Goal: Task Accomplishment & Management: Use online tool/utility

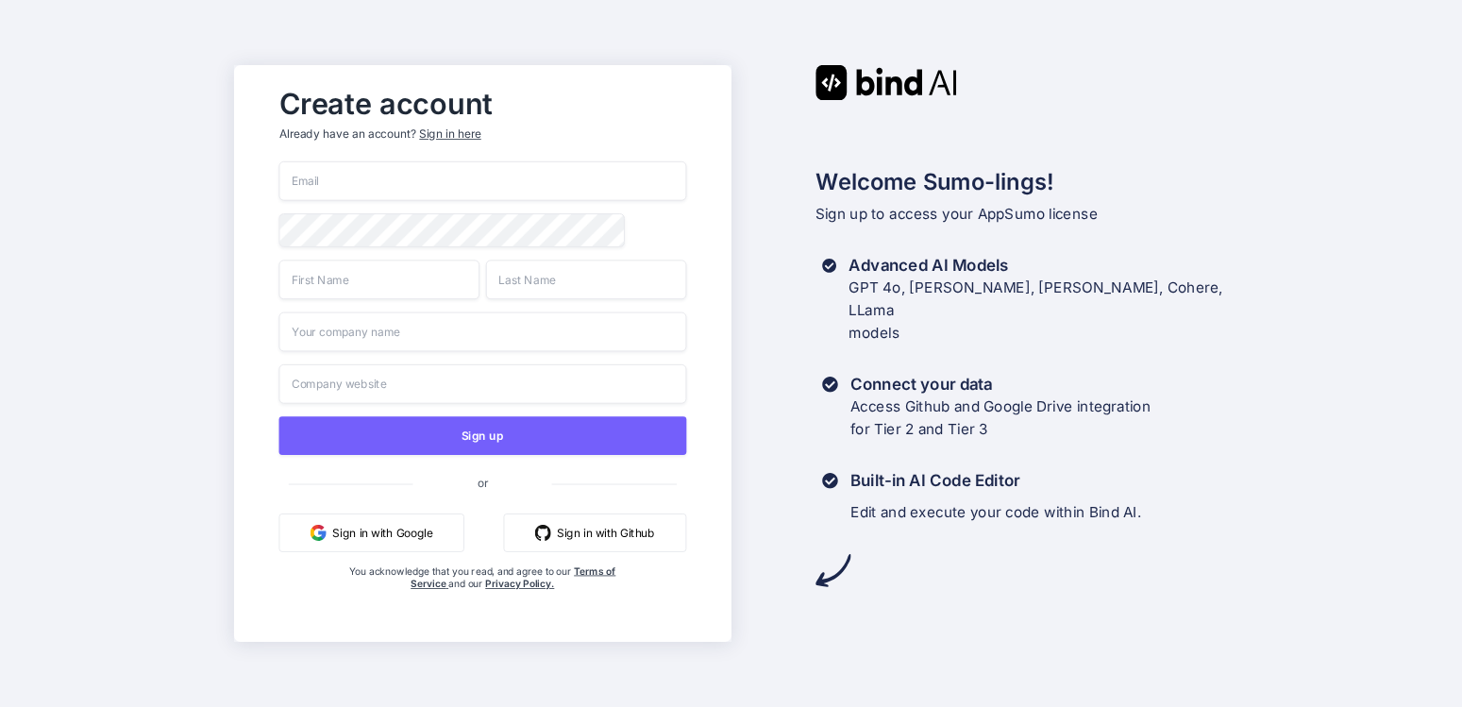
click at [371, 176] on input "email" at bounding box center [482, 181] width 407 height 40
click at [367, 172] on input "email" at bounding box center [482, 181] width 407 height 40
type input "neoguruman@gmail.com"
type input "Richard"
type input "Gomez"
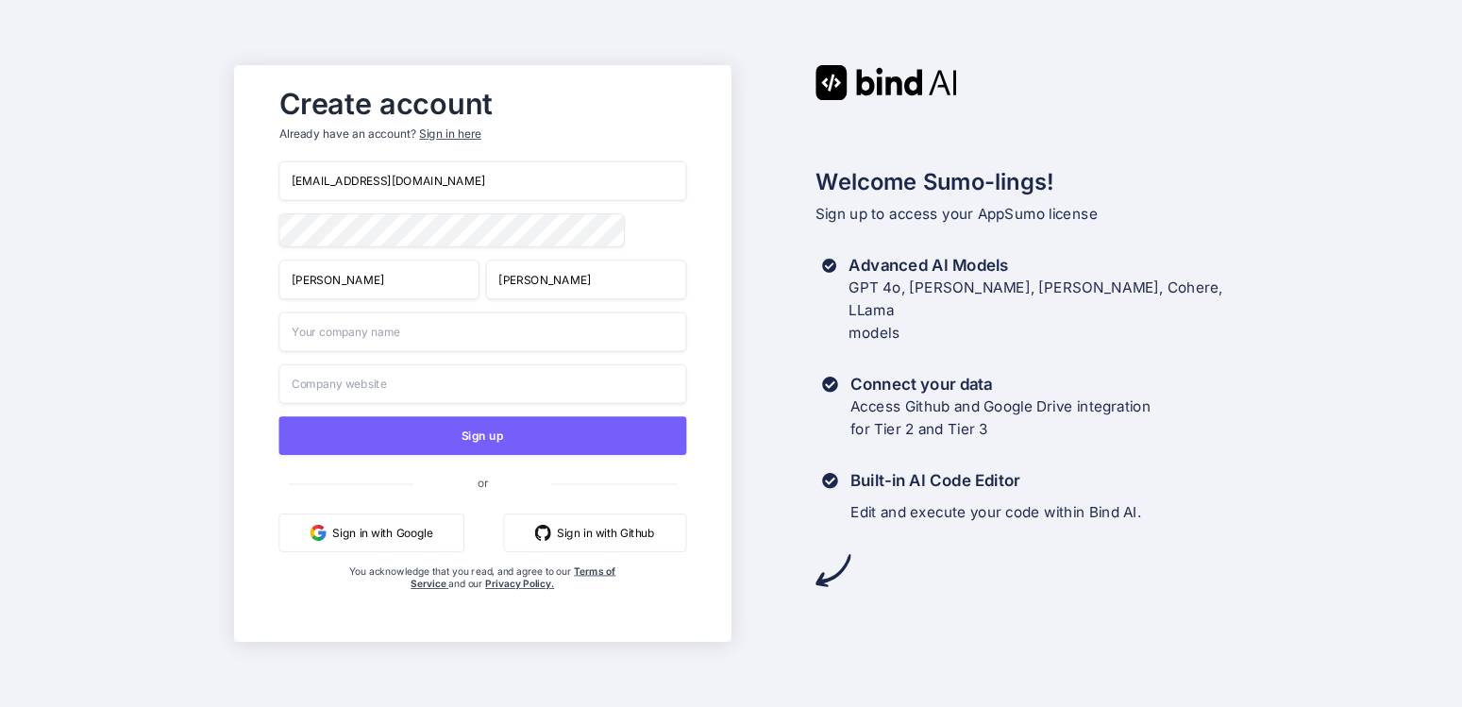
type input "Nationwide Construction Loans Inc"
click at [132, 270] on div "Create account Already have an account? Sign in here neoguruman@gmail.com Richa…" at bounding box center [731, 353] width 1462 height 707
drag, startPoint x: 362, startPoint y: 279, endPoint x: 163, endPoint y: 262, distance: 199.1
click at [279, 263] on input "Richard" at bounding box center [379, 280] width 200 height 40
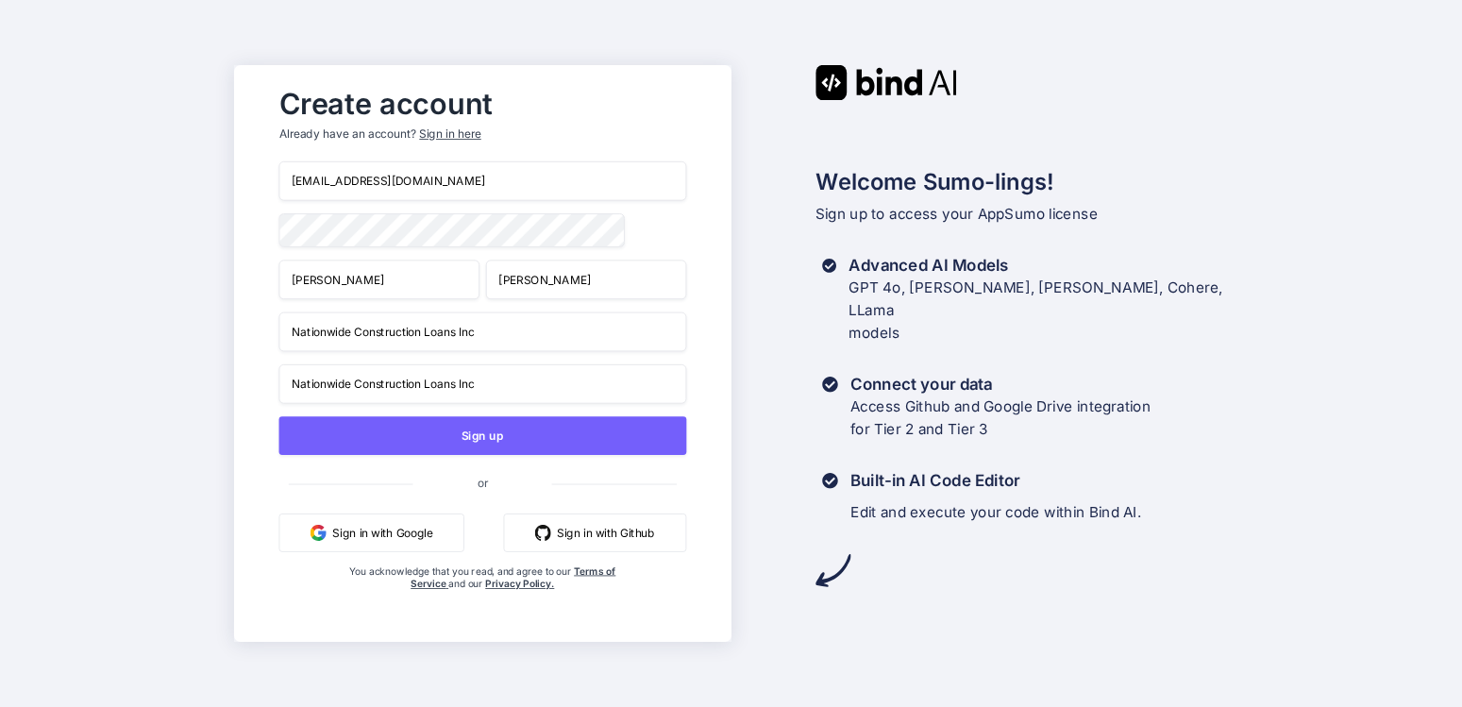
type input "Rick"
click at [167, 239] on div "Create account Already have an account? Sign in here neoguruman@gmail.com Rick …" at bounding box center [731, 353] width 1462 height 707
click at [518, 334] on input "Nationwide Construction Loans Inc" at bounding box center [482, 332] width 407 height 40
drag, startPoint x: 508, startPoint y: 334, endPoint x: 118, endPoint y: 315, distance: 390.4
click at [279, 315] on input "Nationwide Construction Loans Inc" at bounding box center [482, 332] width 407 height 40
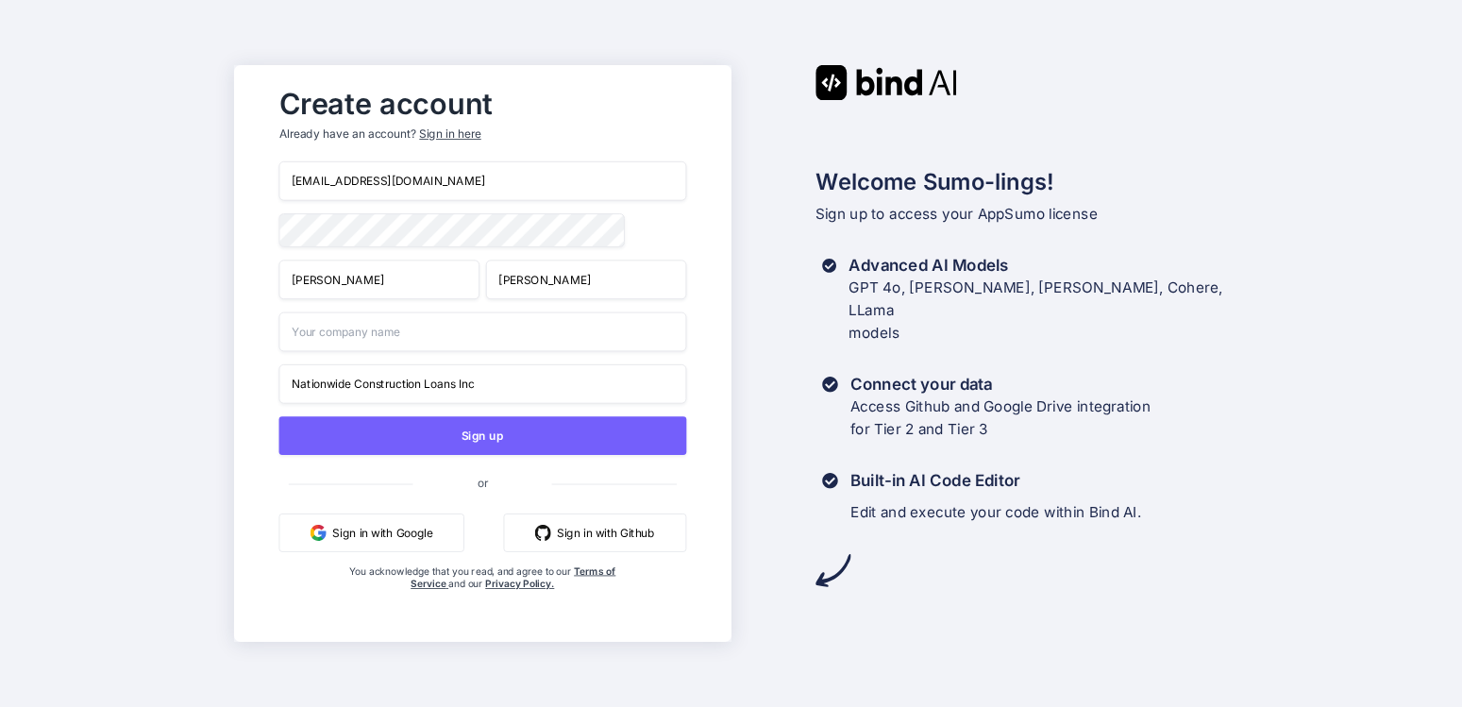
click at [105, 302] on div "Create account Already have an account? Sign in here neoguruman@gmail.com Rick …" at bounding box center [731, 353] width 1462 height 707
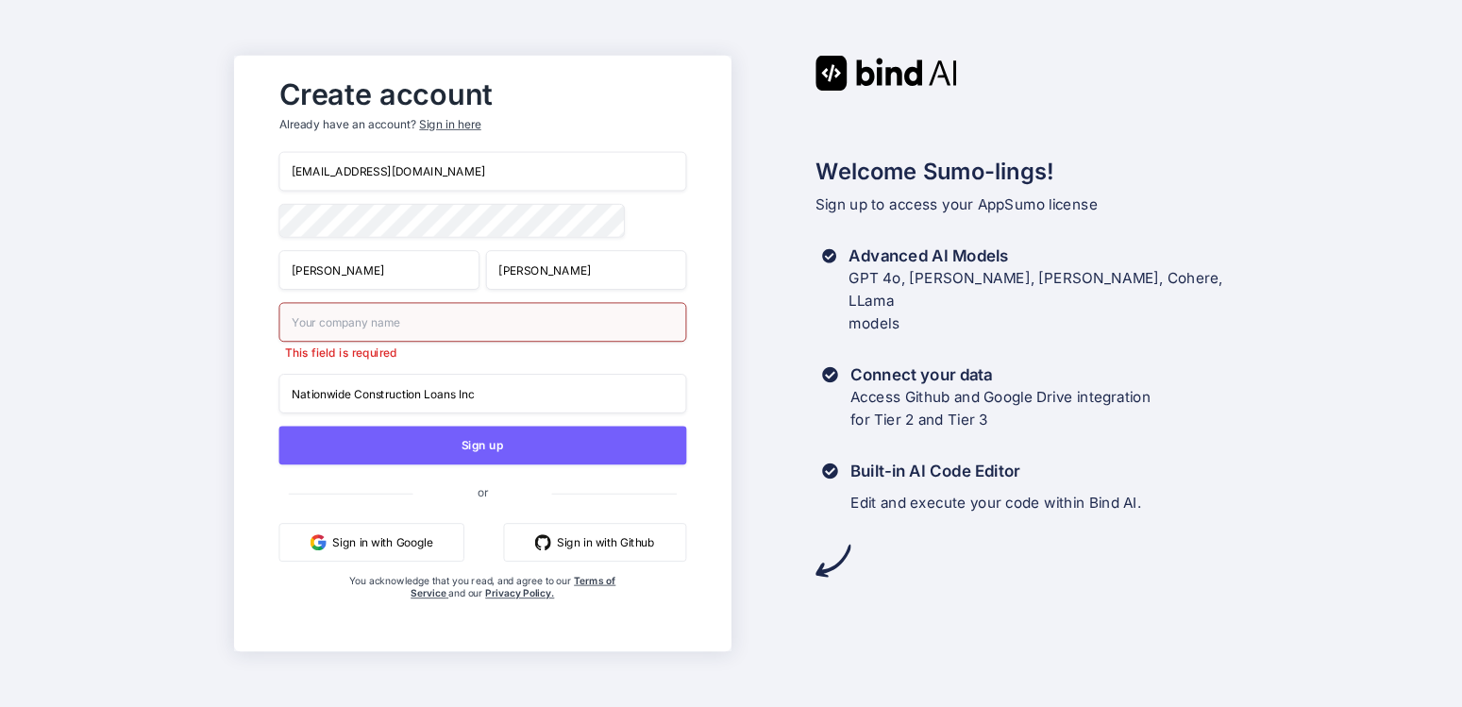
drag, startPoint x: 509, startPoint y: 399, endPoint x: 149, endPoint y: 395, distance: 359.7
click at [279, 395] on input "Nationwide Construction Loans Inc" at bounding box center [482, 394] width 407 height 40
click at [334, 318] on input "text" at bounding box center [482, 322] width 407 height 40
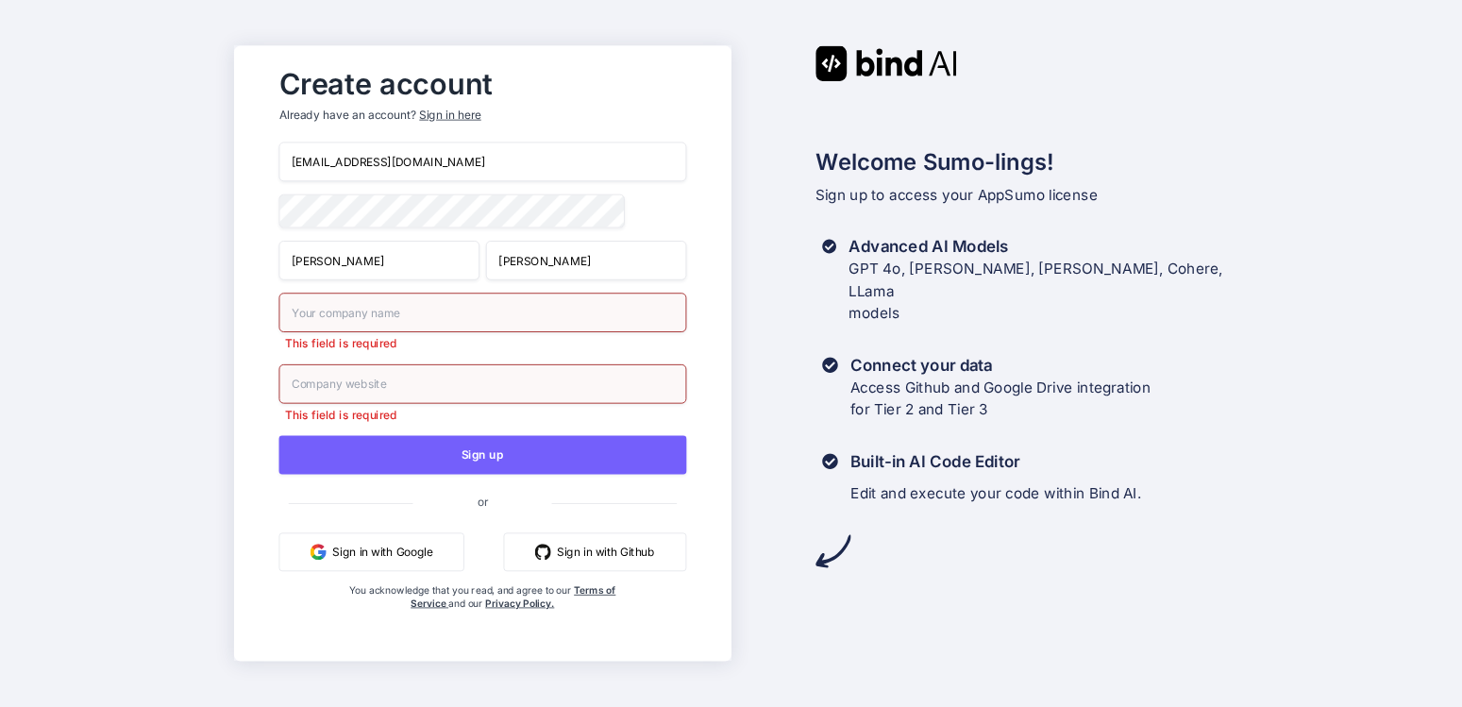
click at [46, 309] on div "Create account Already have an account? Sign in here neoguruman@gmail.com Rick …" at bounding box center [731, 353] width 1462 height 707
click at [46, 304] on div "Create account Already have an account? Sign in here neoguruman@gmail.com Rick …" at bounding box center [731, 353] width 1462 height 707
click at [318, 317] on input "text" at bounding box center [482, 313] width 407 height 40
type input "California Construction Loans"
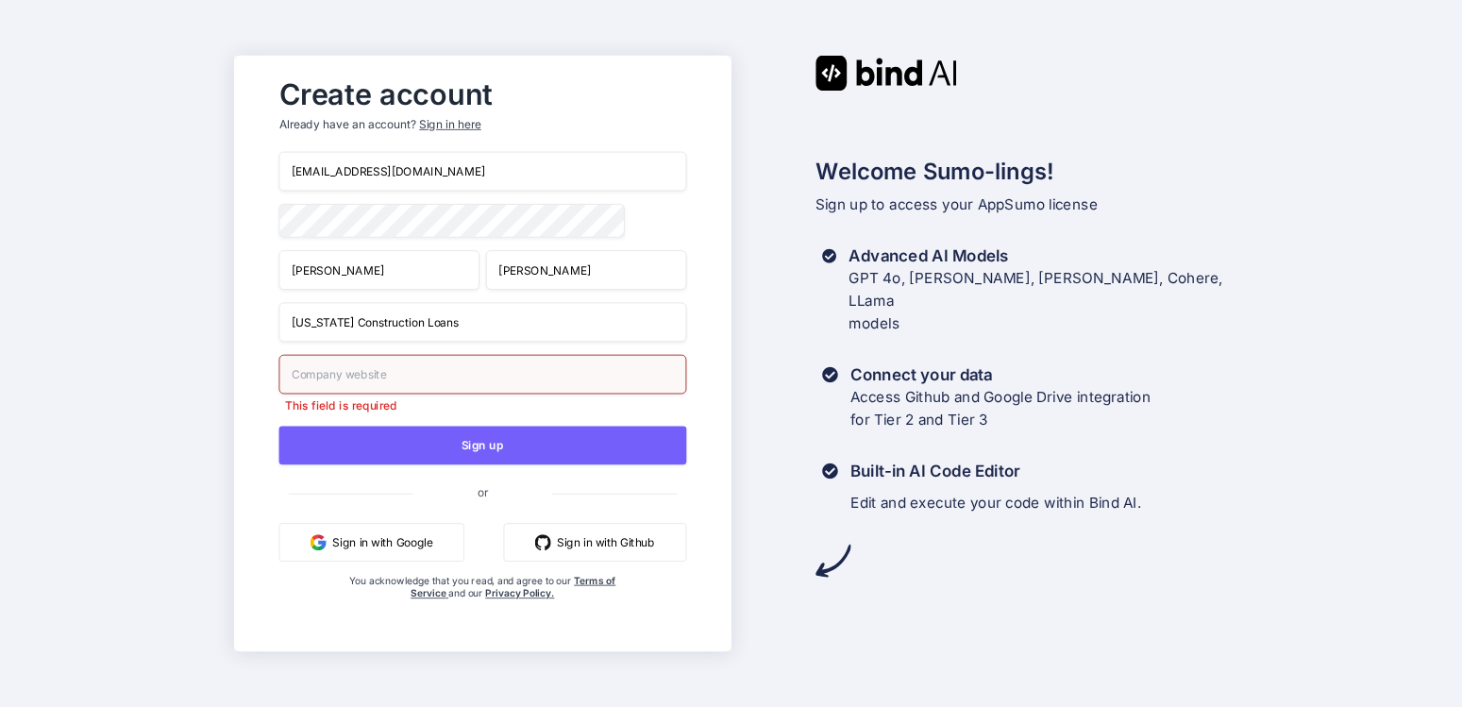
paste input "https://californiaconstructionloans.com/"
type input "https://californiaconstructionloans.com/"
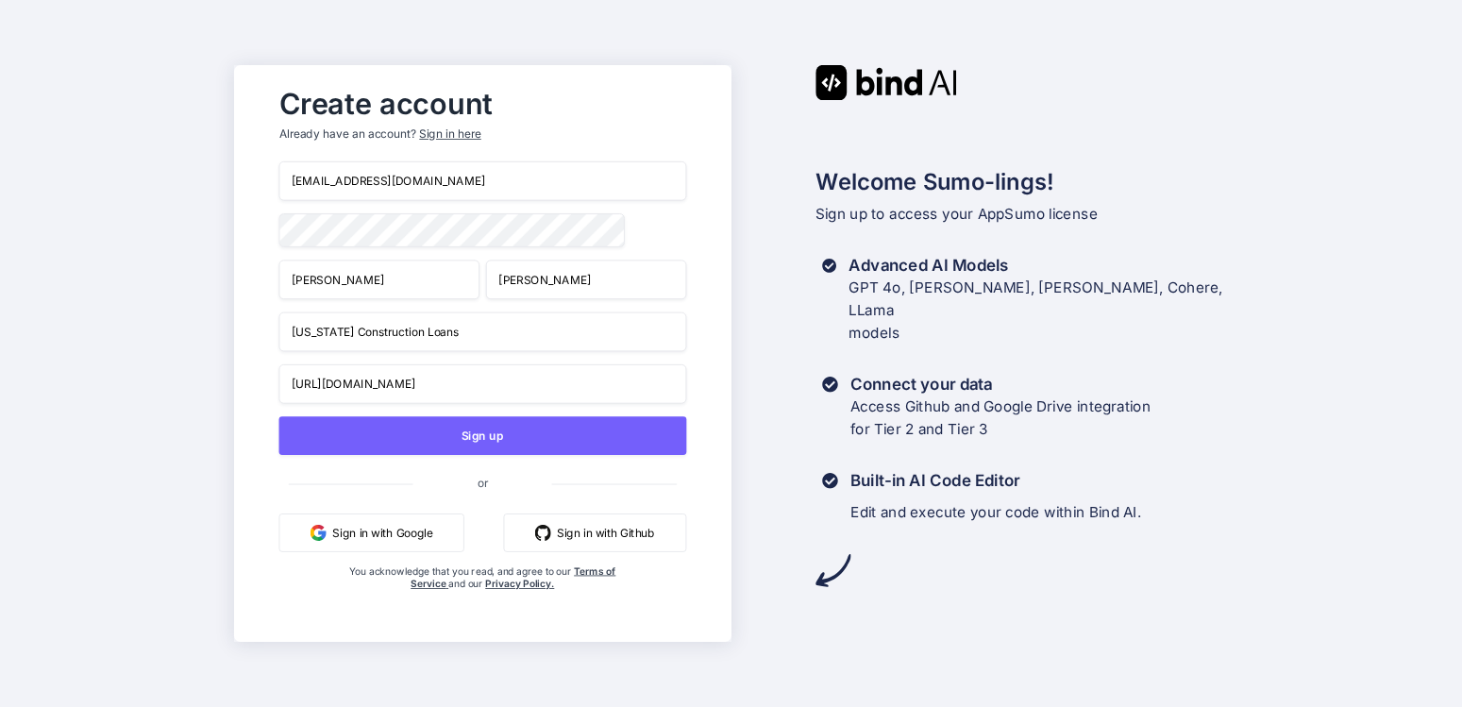
click at [10, 330] on div "Create account Already have an account? Sign in here neoguruman@gmail.com Rick …" at bounding box center [731, 353] width 1462 height 707
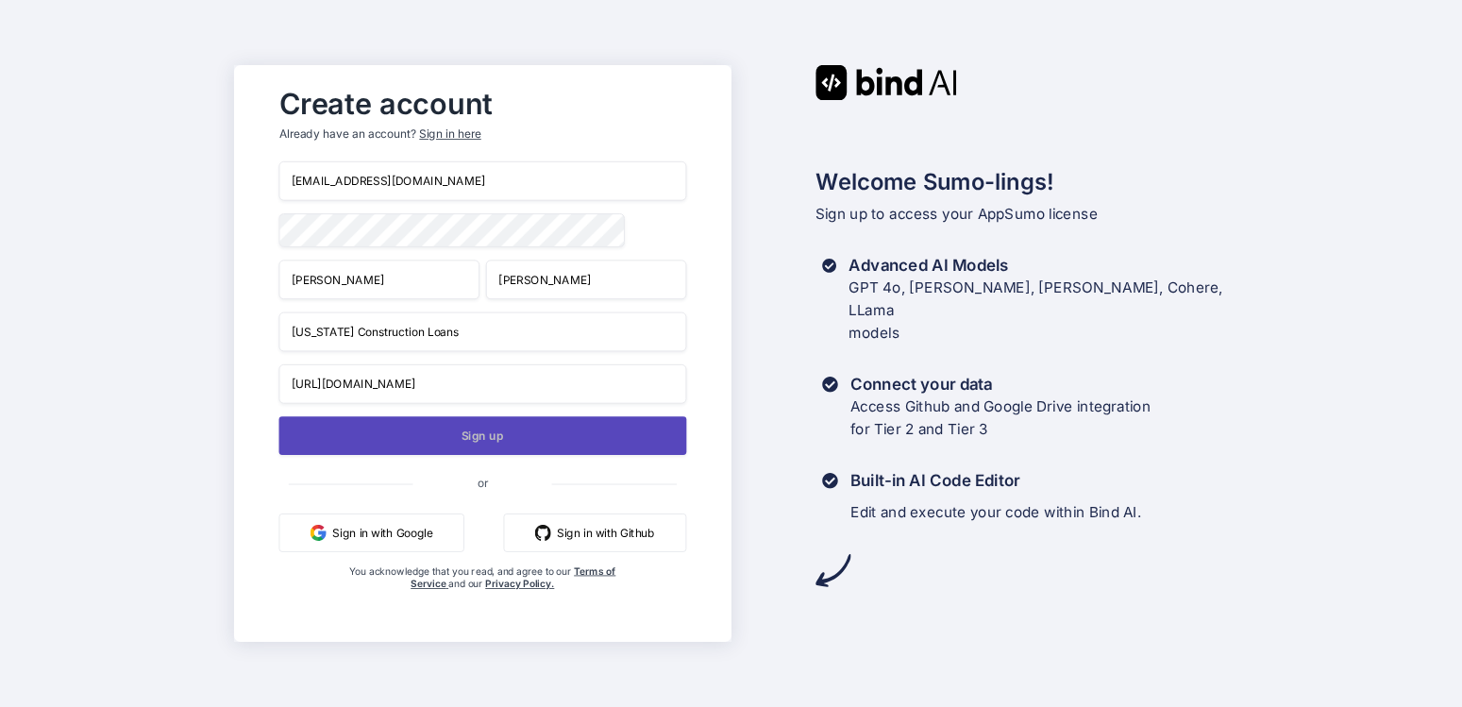
click at [485, 438] on button "Sign up" at bounding box center [482, 435] width 407 height 39
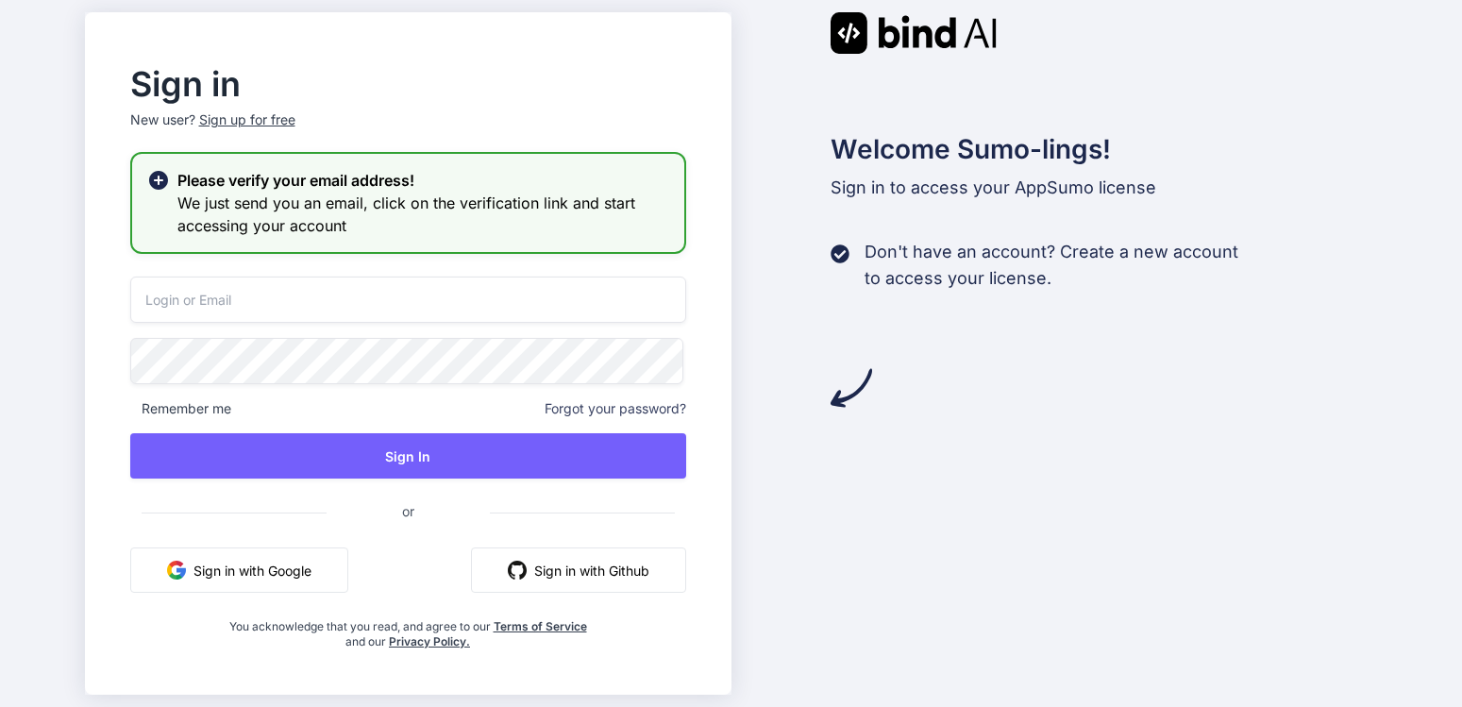
type input "neoguruman@gmail.com"
click at [997, 478] on div "Welcome Sumo-lings! Sign in to access your AppSumo license Don't have an accoun…" at bounding box center [1055, 353] width 647 height 683
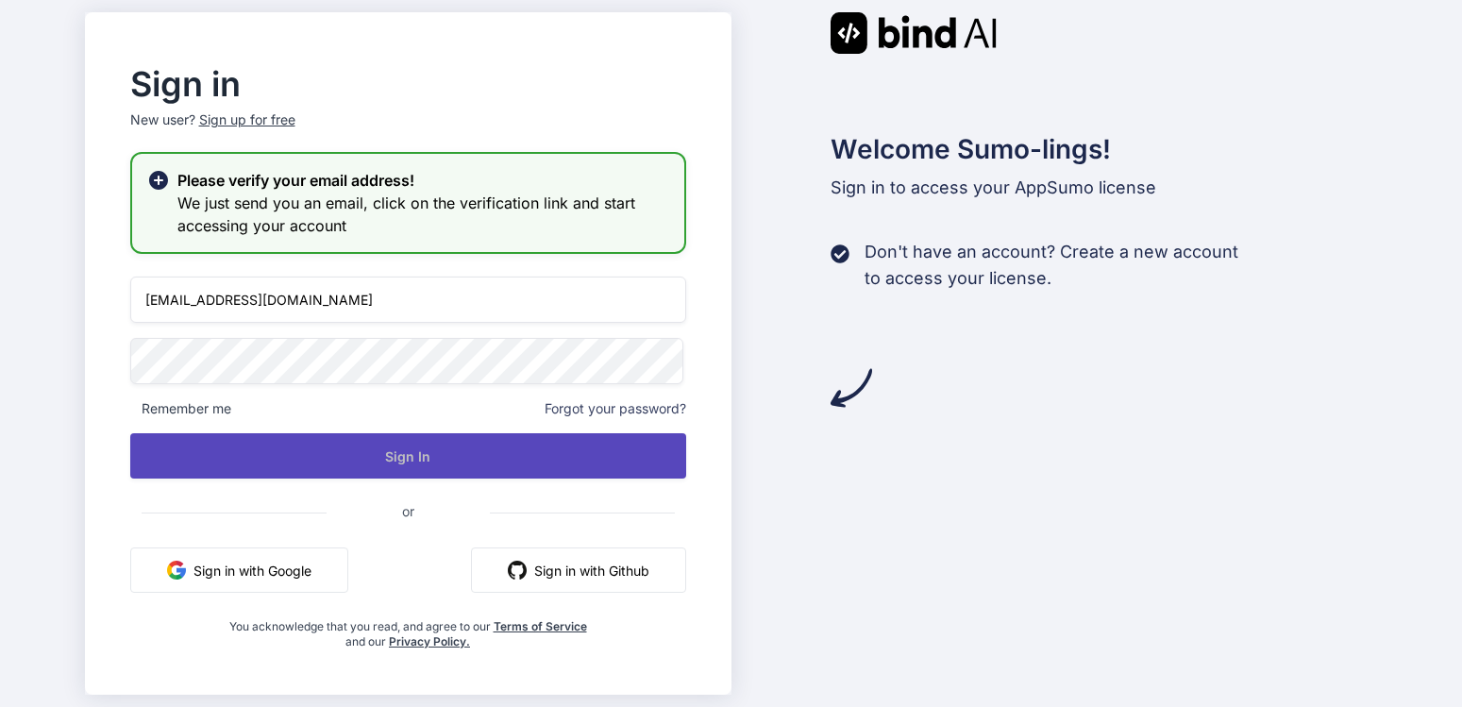
click at [416, 446] on button "Sign In" at bounding box center [408, 455] width 556 height 45
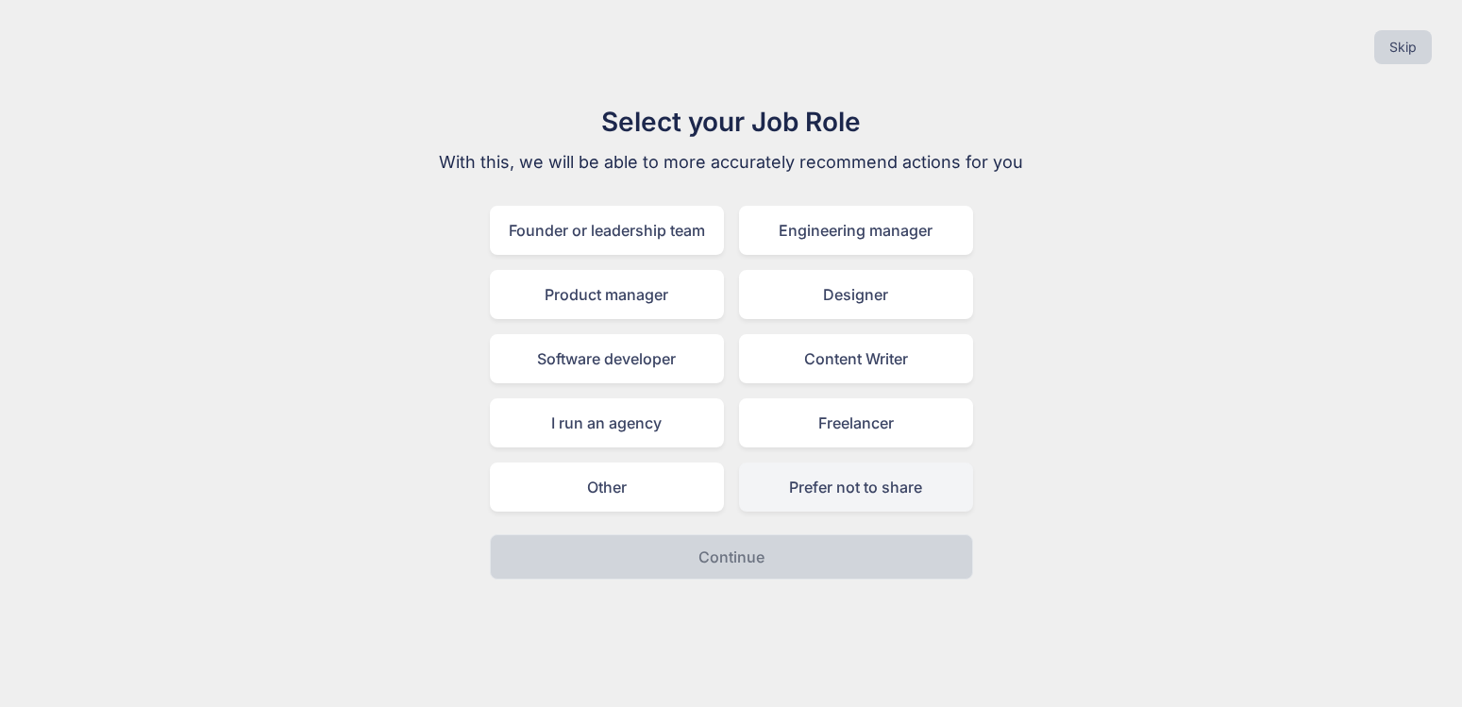
click at [855, 487] on div "Prefer not to share" at bounding box center [856, 487] width 234 height 49
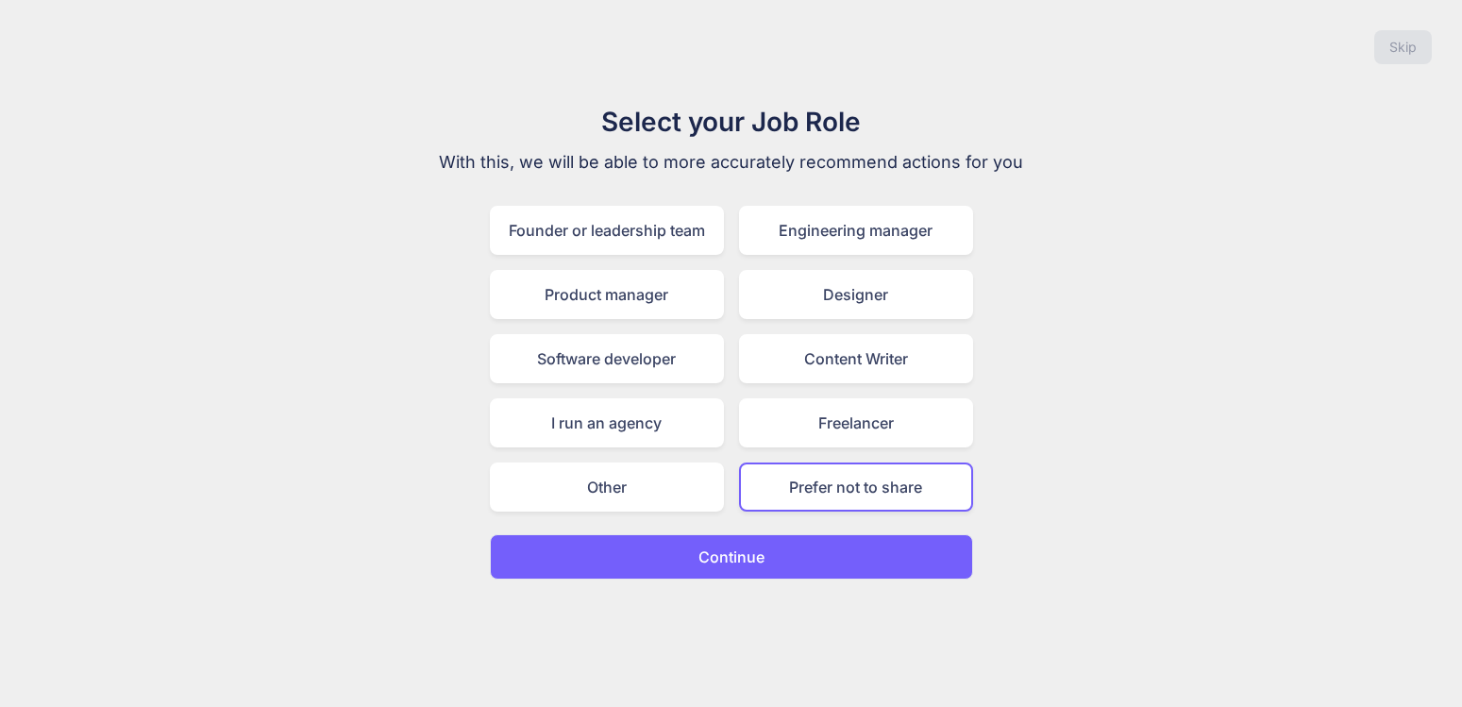
click at [821, 552] on button "Continue" at bounding box center [731, 556] width 483 height 45
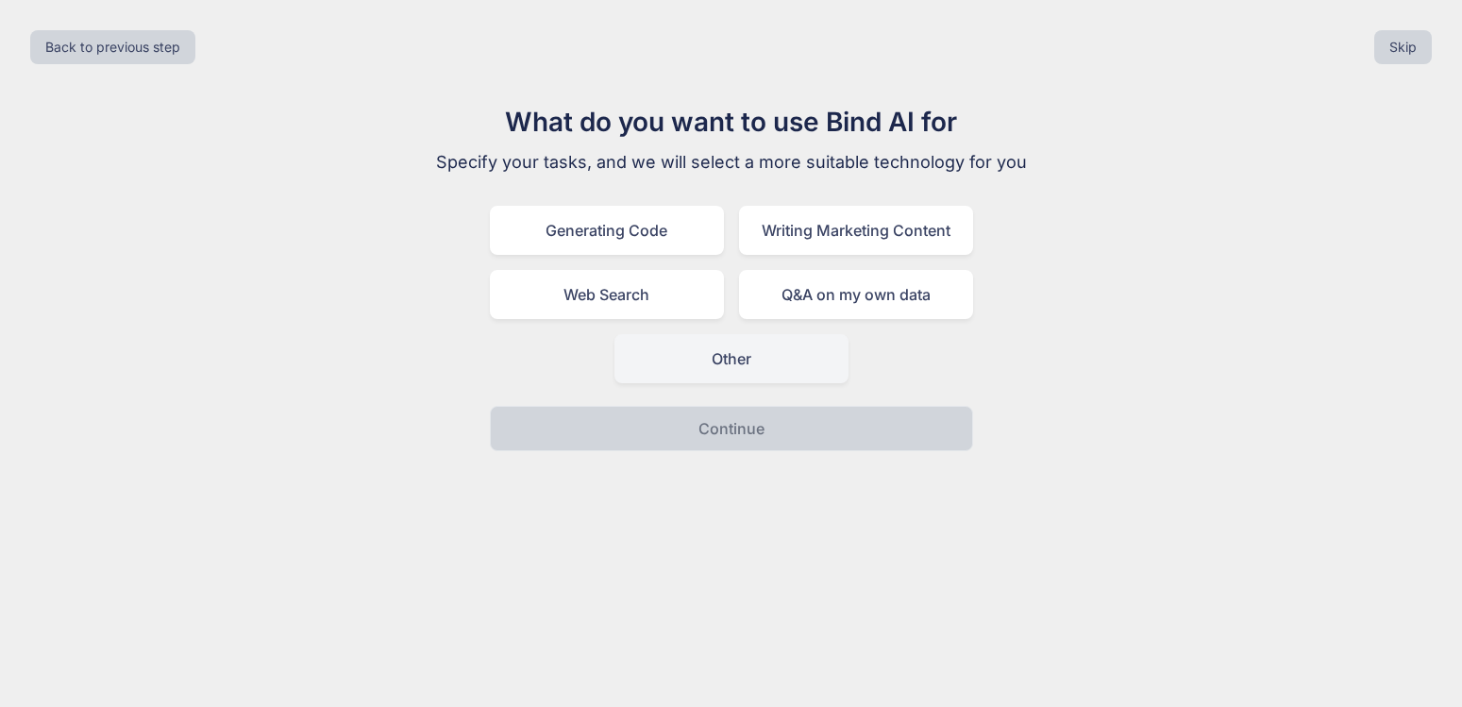
click at [738, 360] on div "Other" at bounding box center [732, 358] width 234 height 49
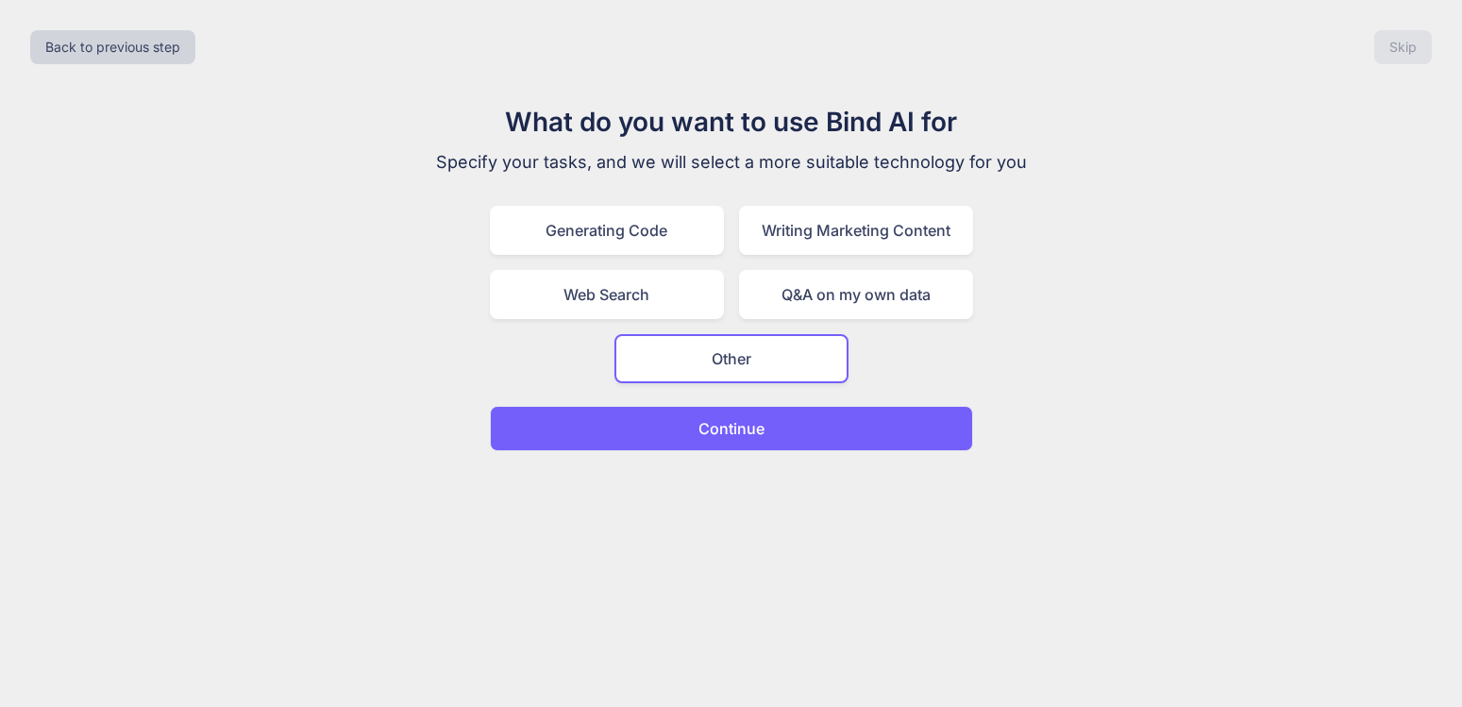
click at [786, 430] on button "Continue" at bounding box center [731, 428] width 483 height 45
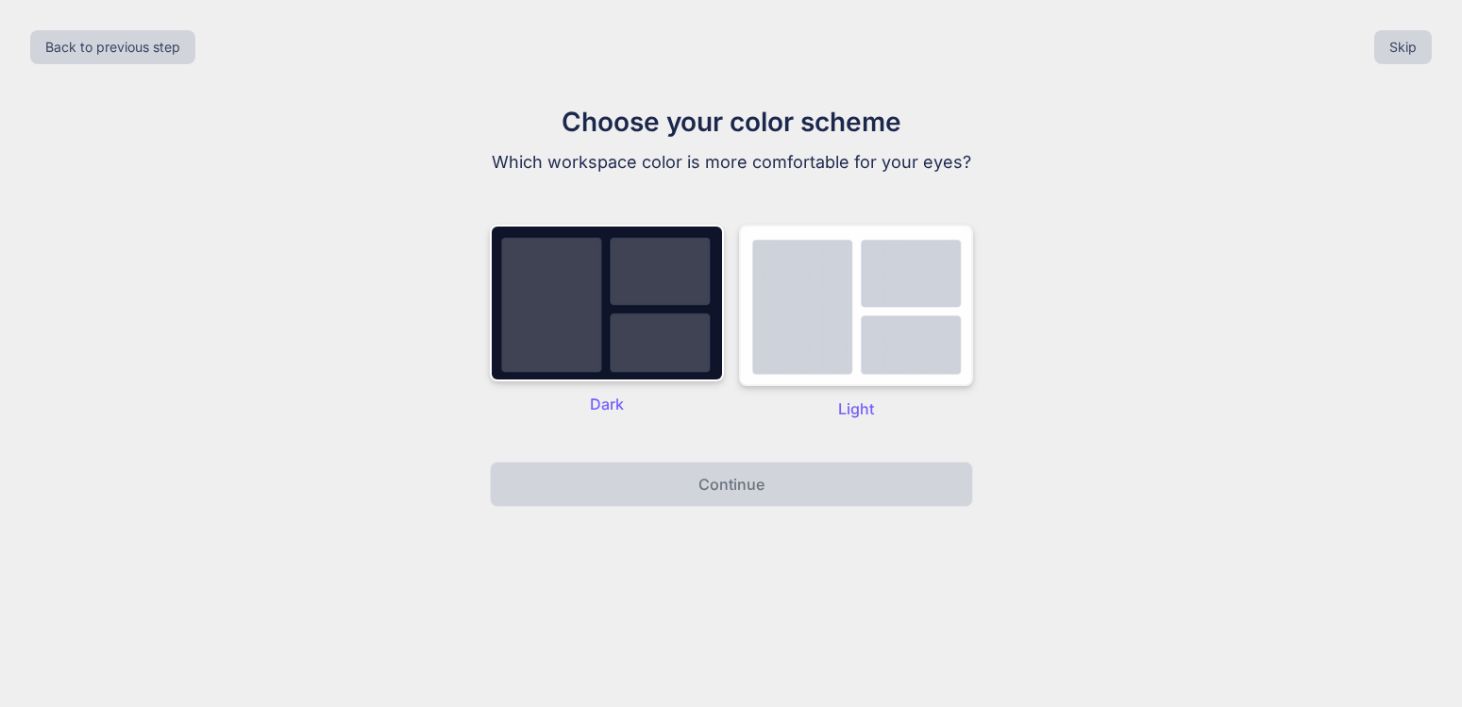
click at [821, 312] on img at bounding box center [856, 305] width 234 height 161
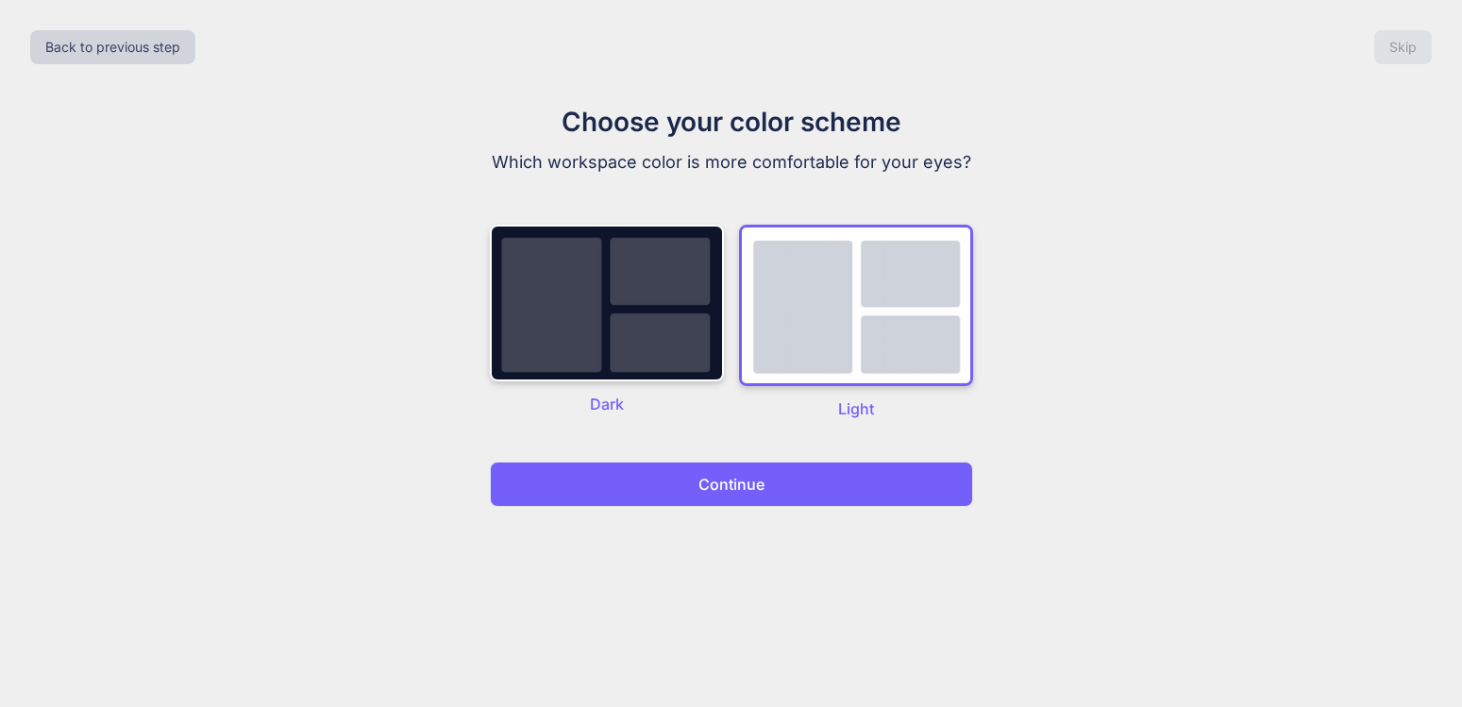
click at [785, 483] on button "Continue" at bounding box center [731, 484] width 483 height 45
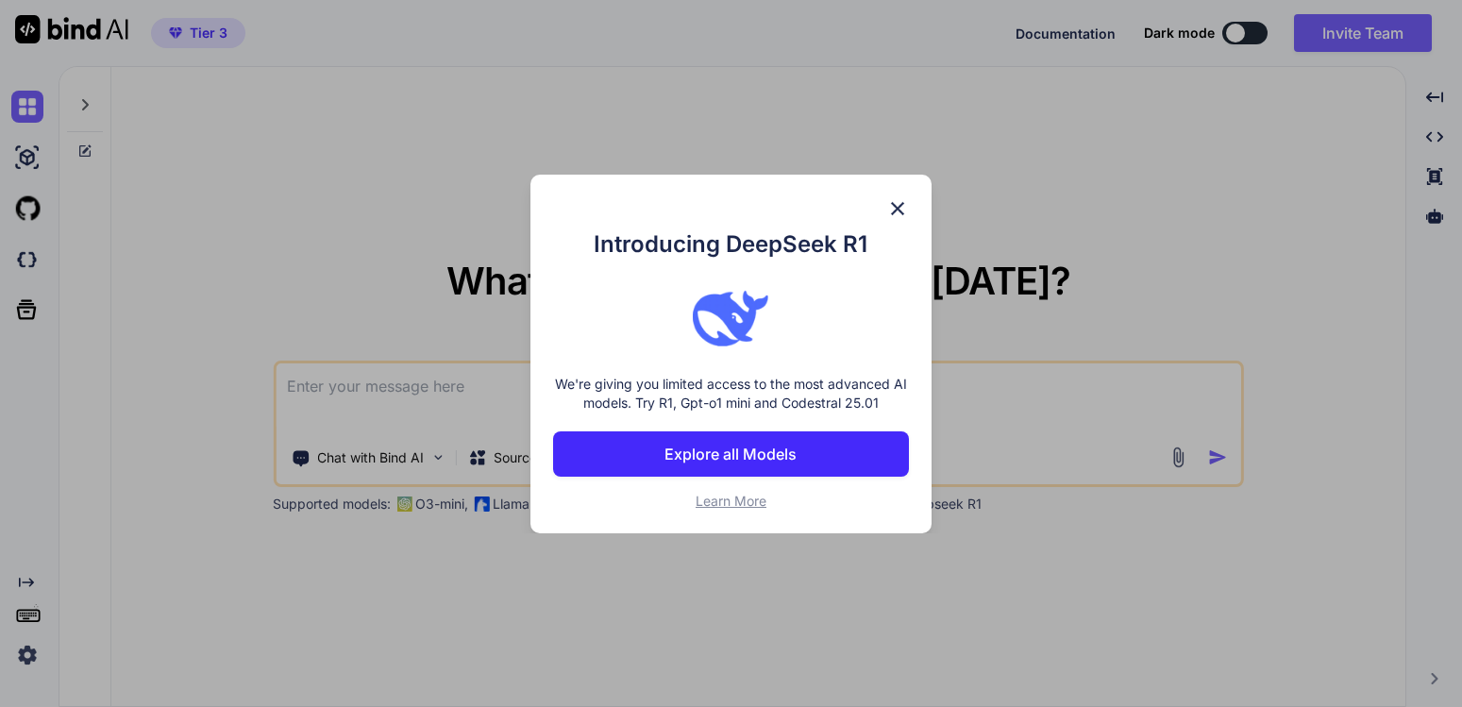
click at [811, 447] on button "Explore all Models" at bounding box center [731, 453] width 357 height 45
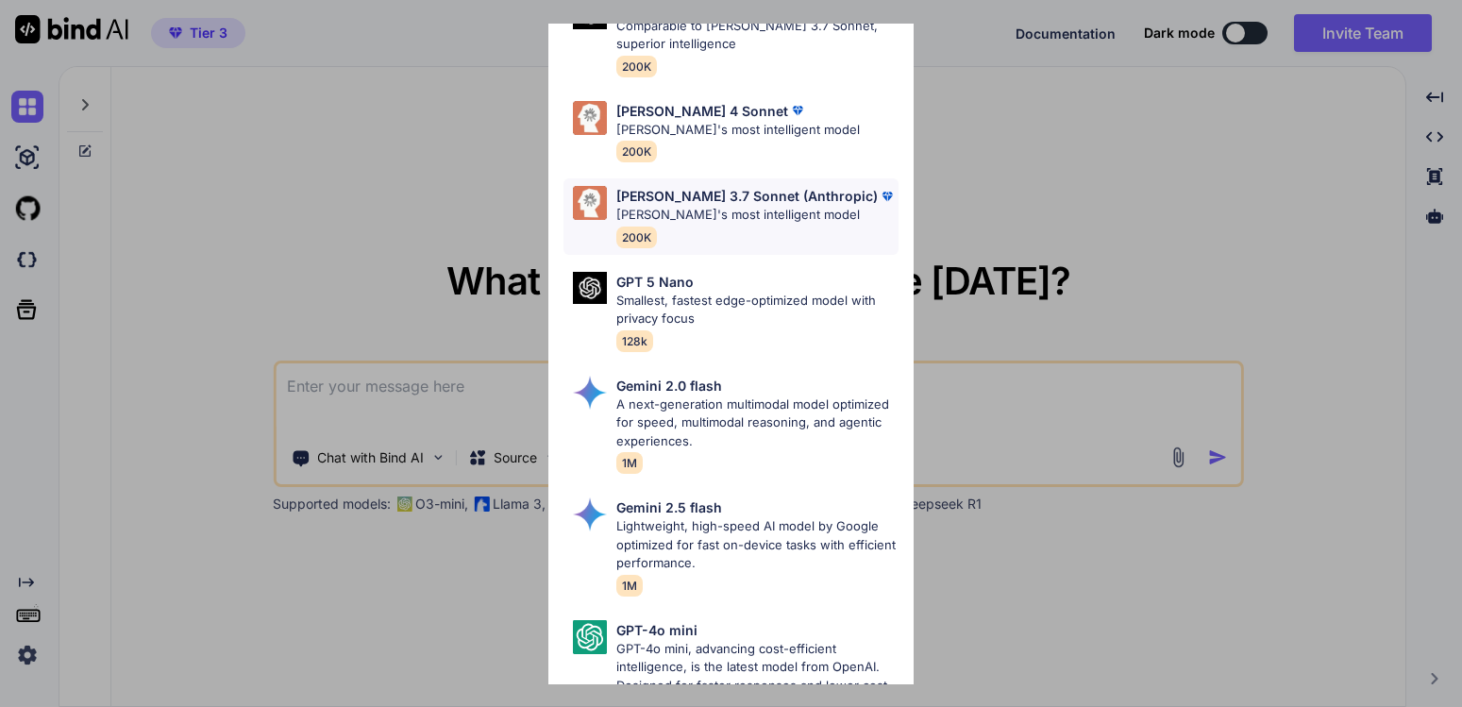
scroll to position [1078, 0]
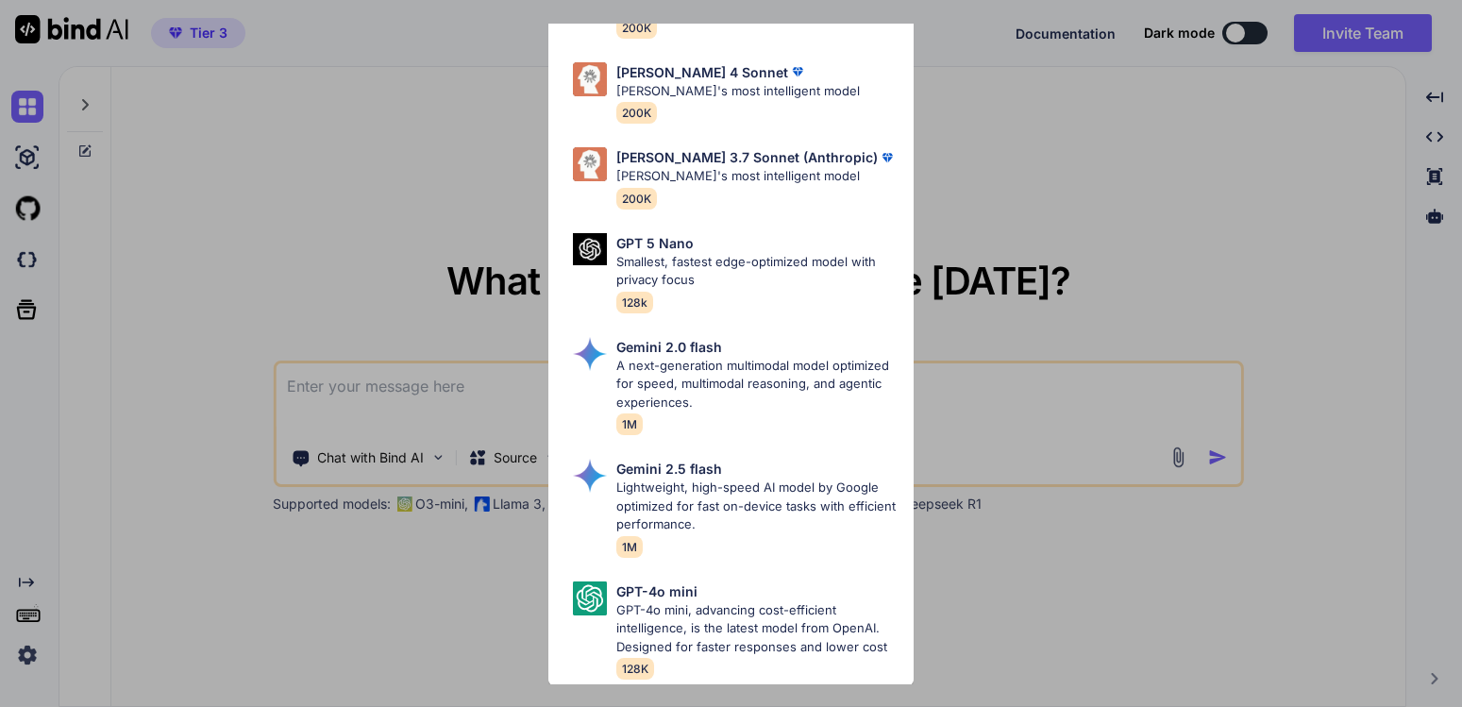
click at [496, 145] on div "All GPT 5 Mini Smaller, fast variant balancing speed and capability for light t…" at bounding box center [731, 353] width 1462 height 707
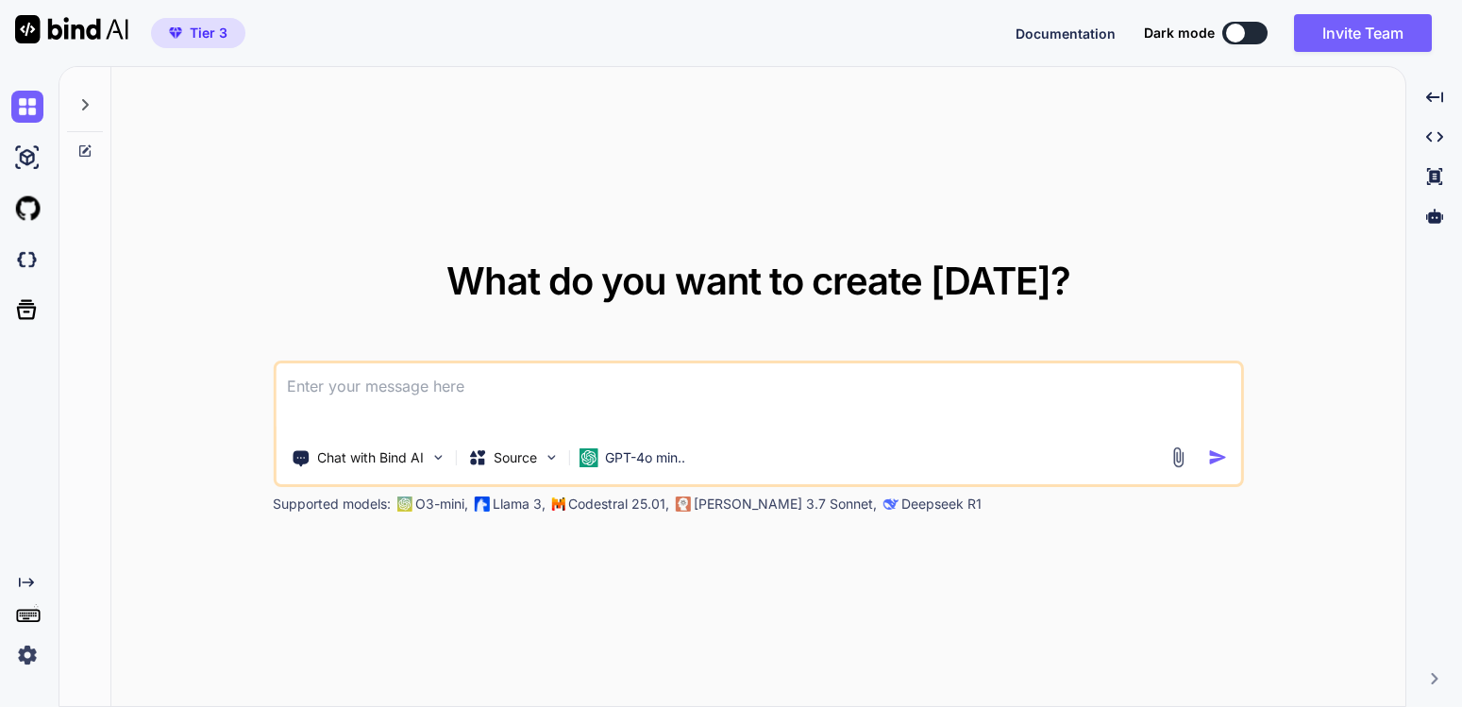
click at [424, 396] on textarea at bounding box center [758, 398] width 965 height 70
type textarea "build me a construction loan ebook landing page for google ads"
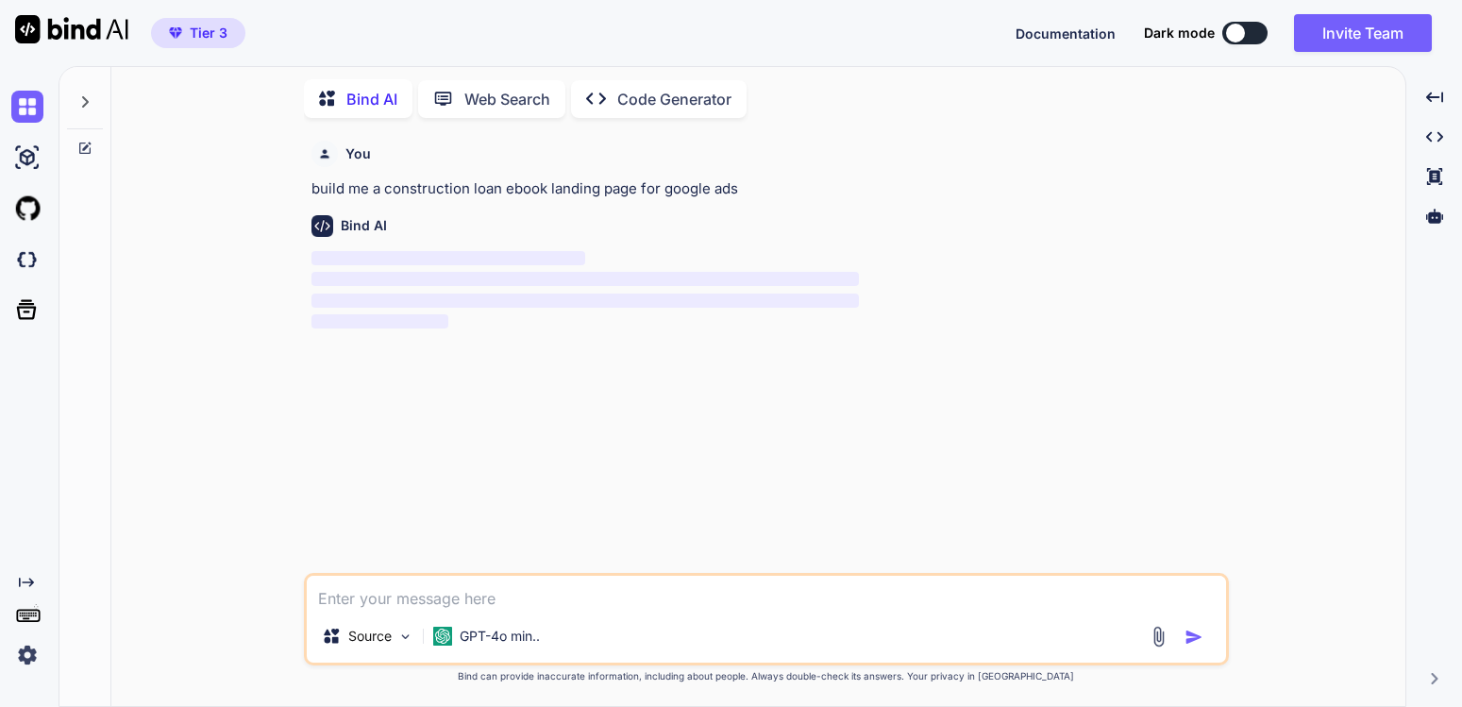
scroll to position [19, 0]
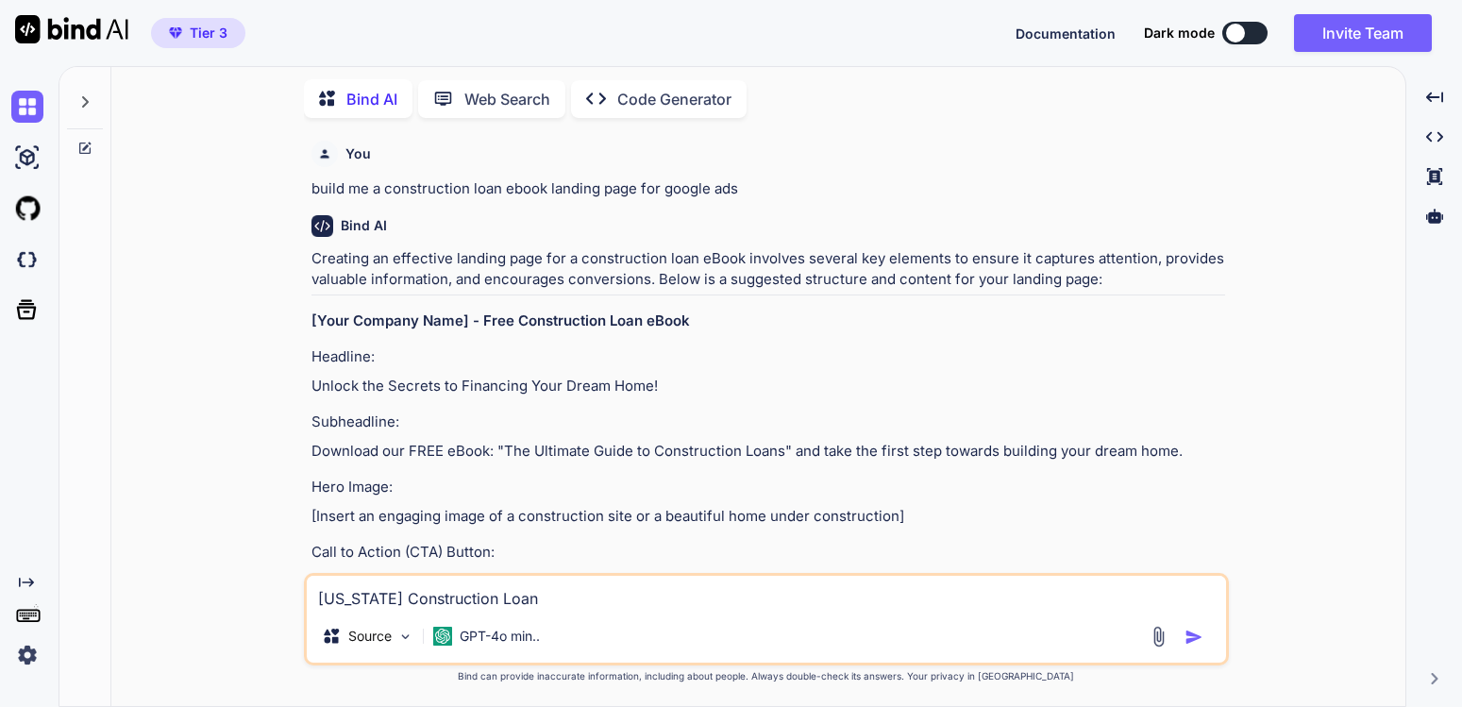
type textarea "California Construction Loans"
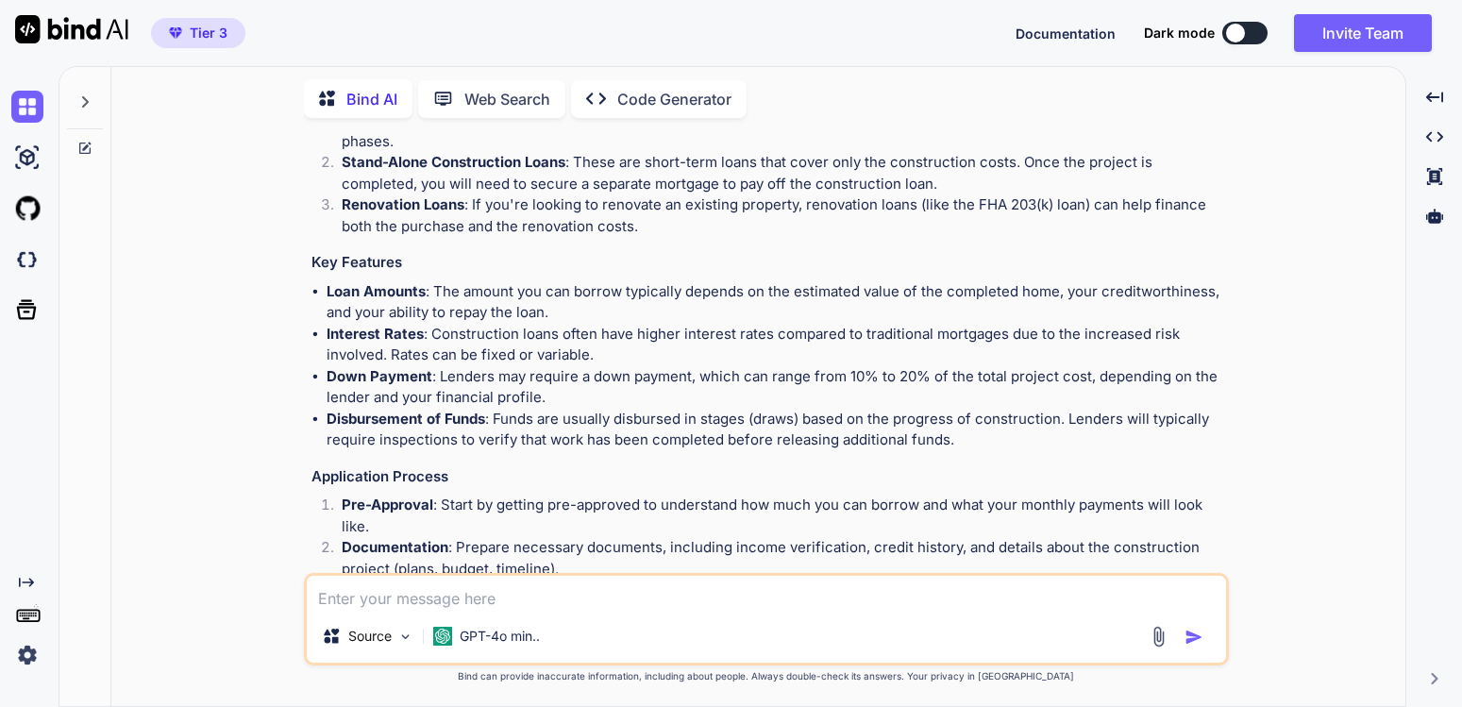
scroll to position [2063, 0]
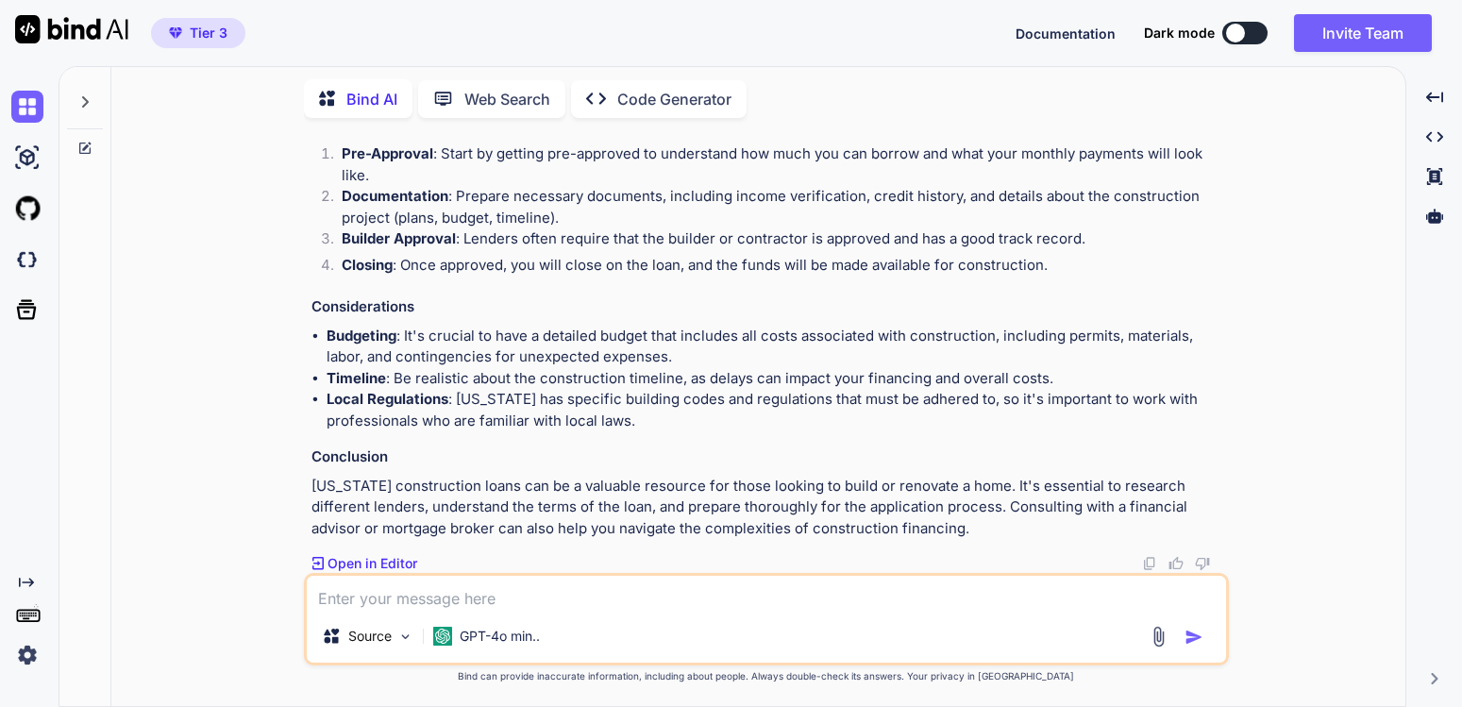
click at [380, 565] on p "Open in Editor" at bounding box center [373, 563] width 90 height 19
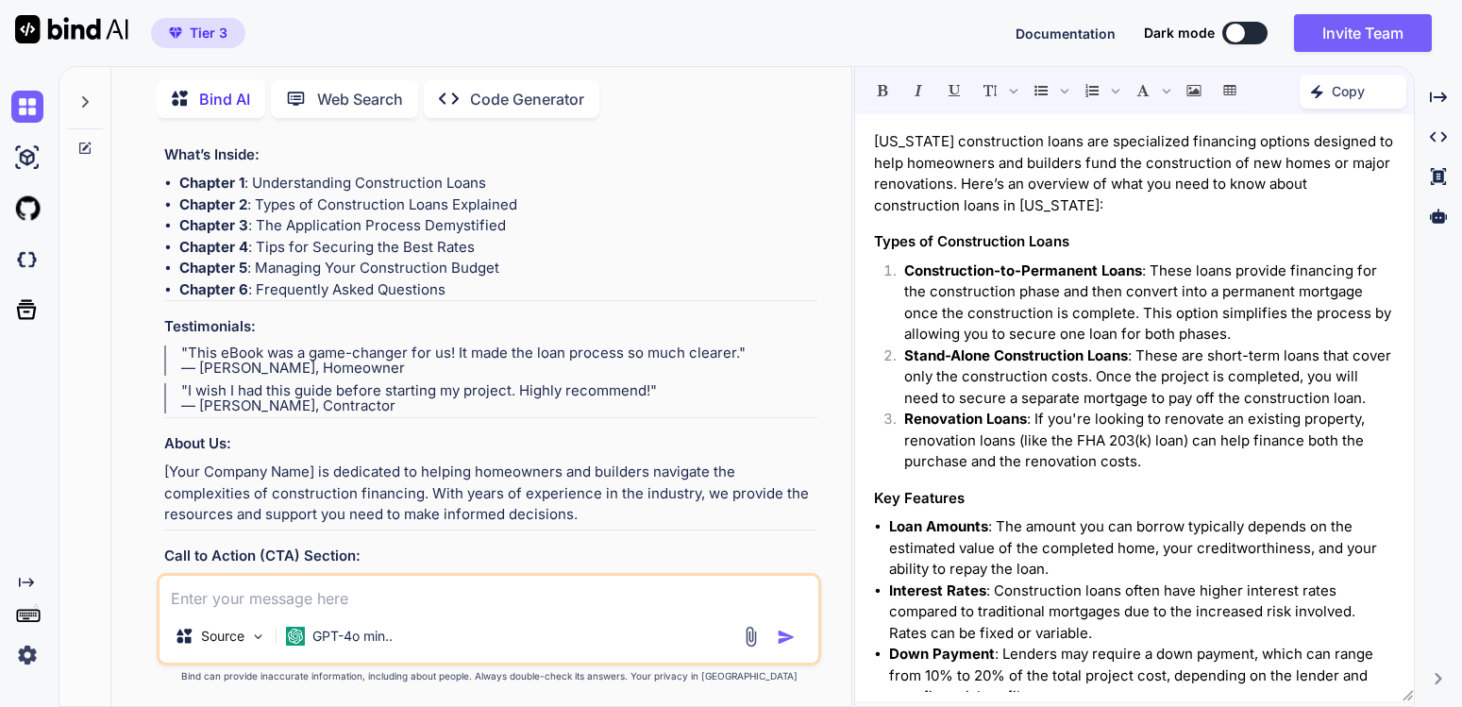
scroll to position [0, 0]
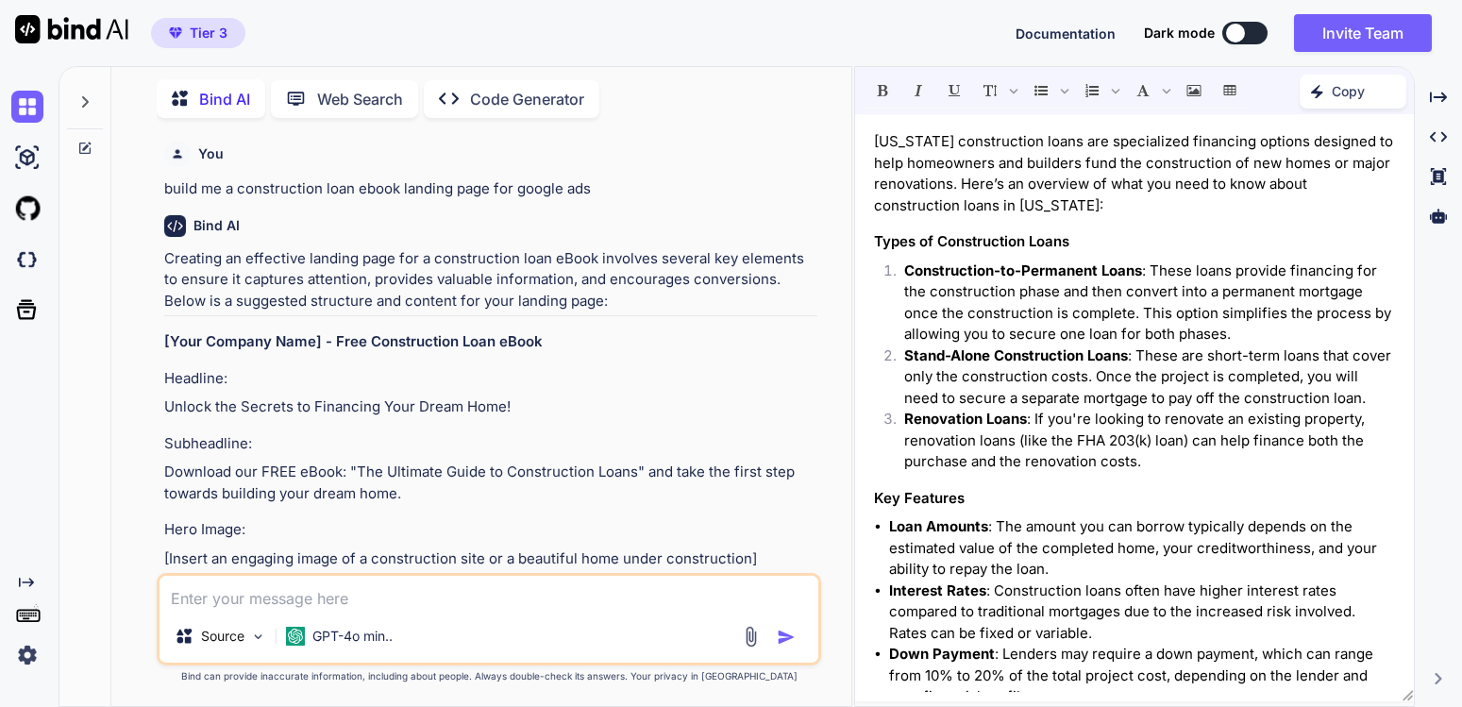
click at [346, 88] on p "Web Search" at bounding box center [360, 99] width 86 height 23
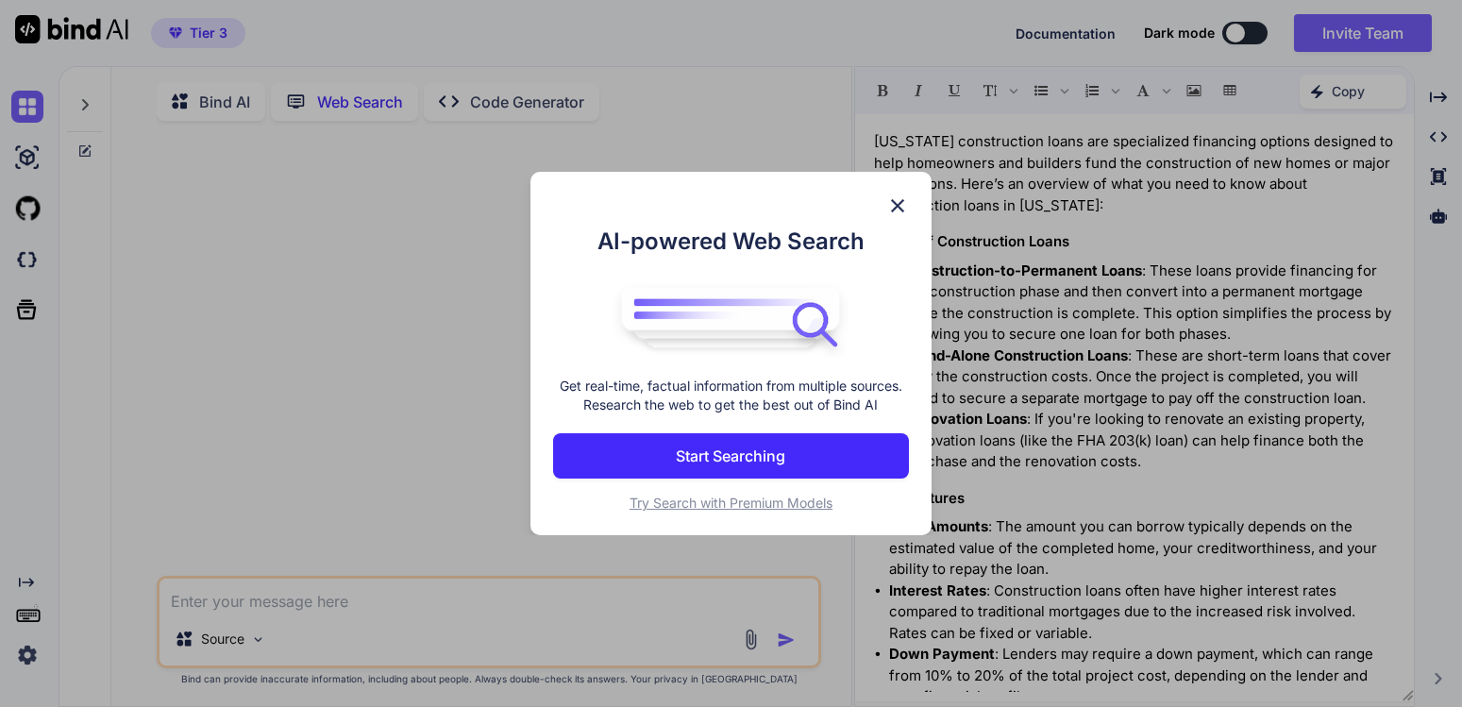
scroll to position [19, 0]
click at [722, 454] on p "Start Searching" at bounding box center [731, 456] width 110 height 23
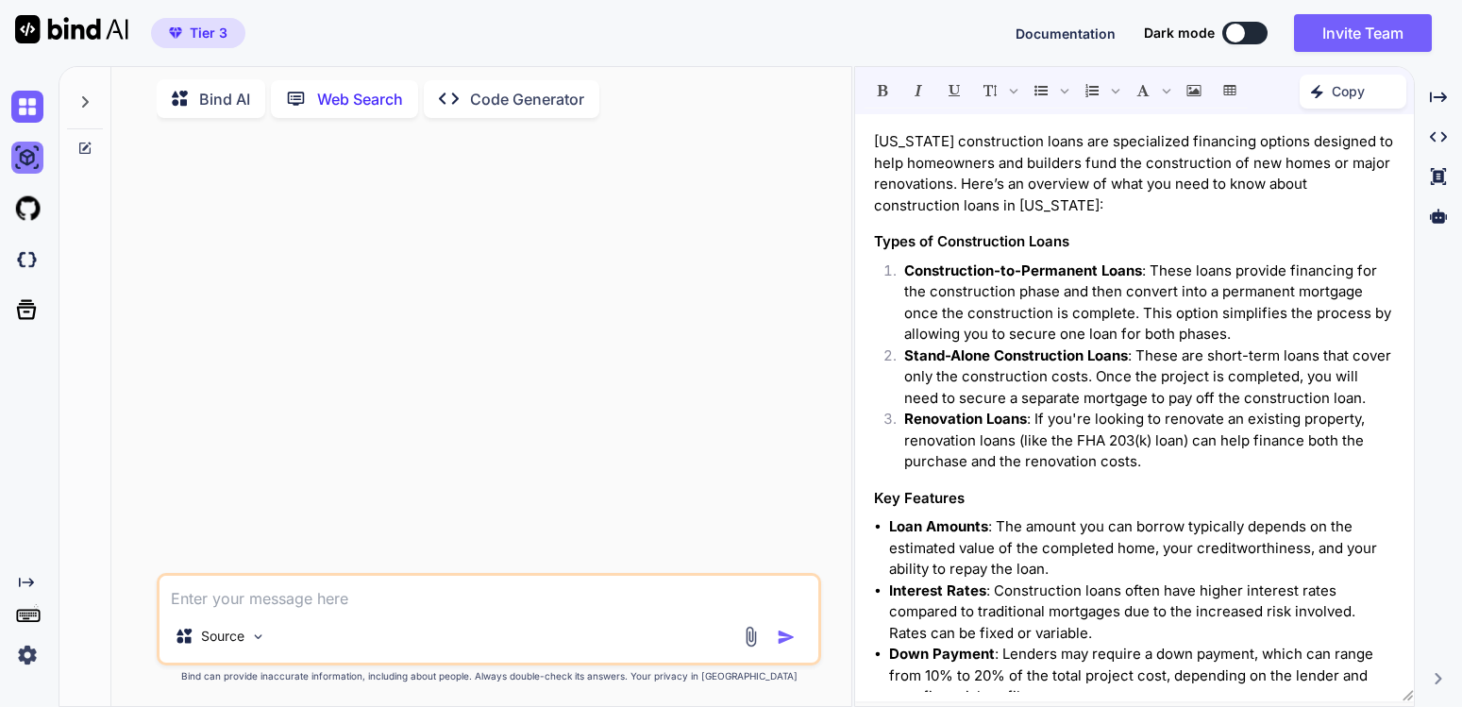
click at [31, 157] on img at bounding box center [27, 158] width 32 height 32
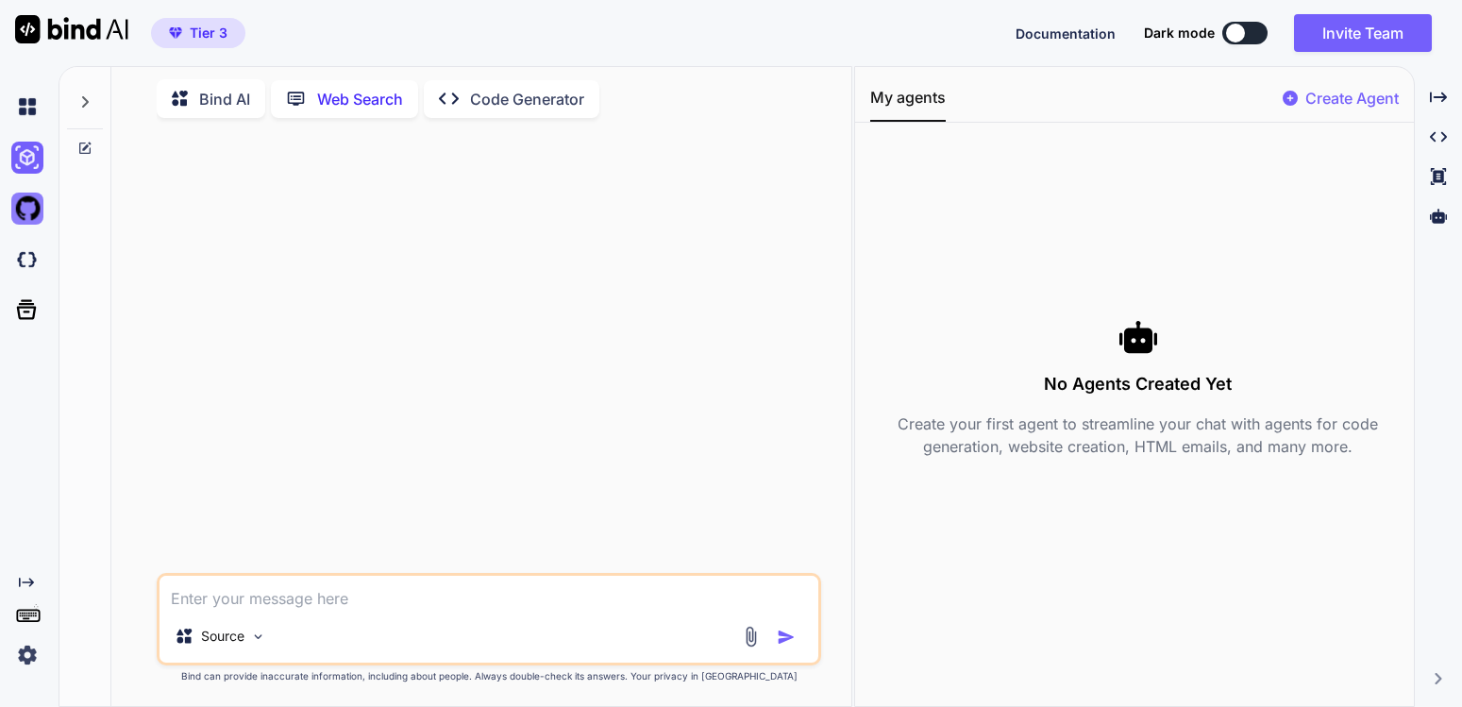
click at [25, 206] on img at bounding box center [27, 209] width 32 height 32
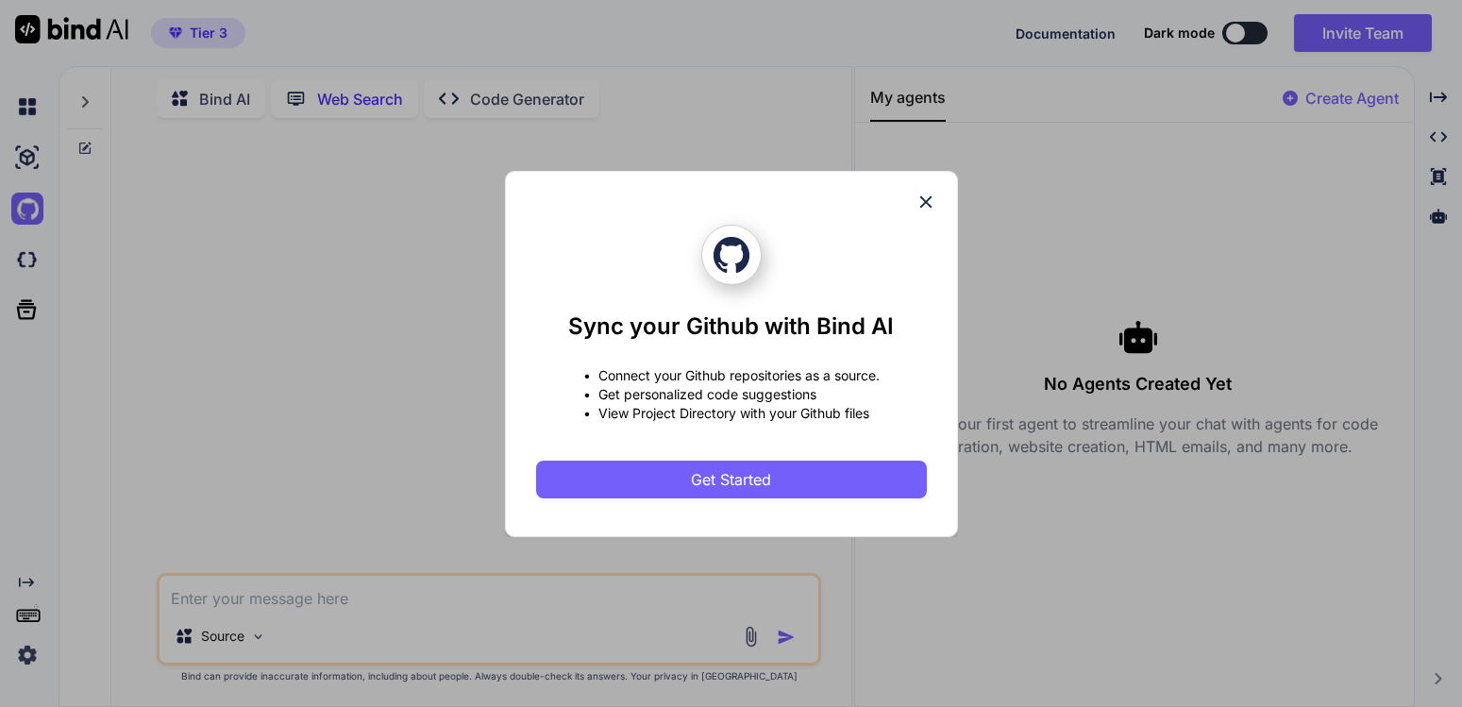
click at [924, 196] on icon at bounding box center [926, 202] width 21 height 21
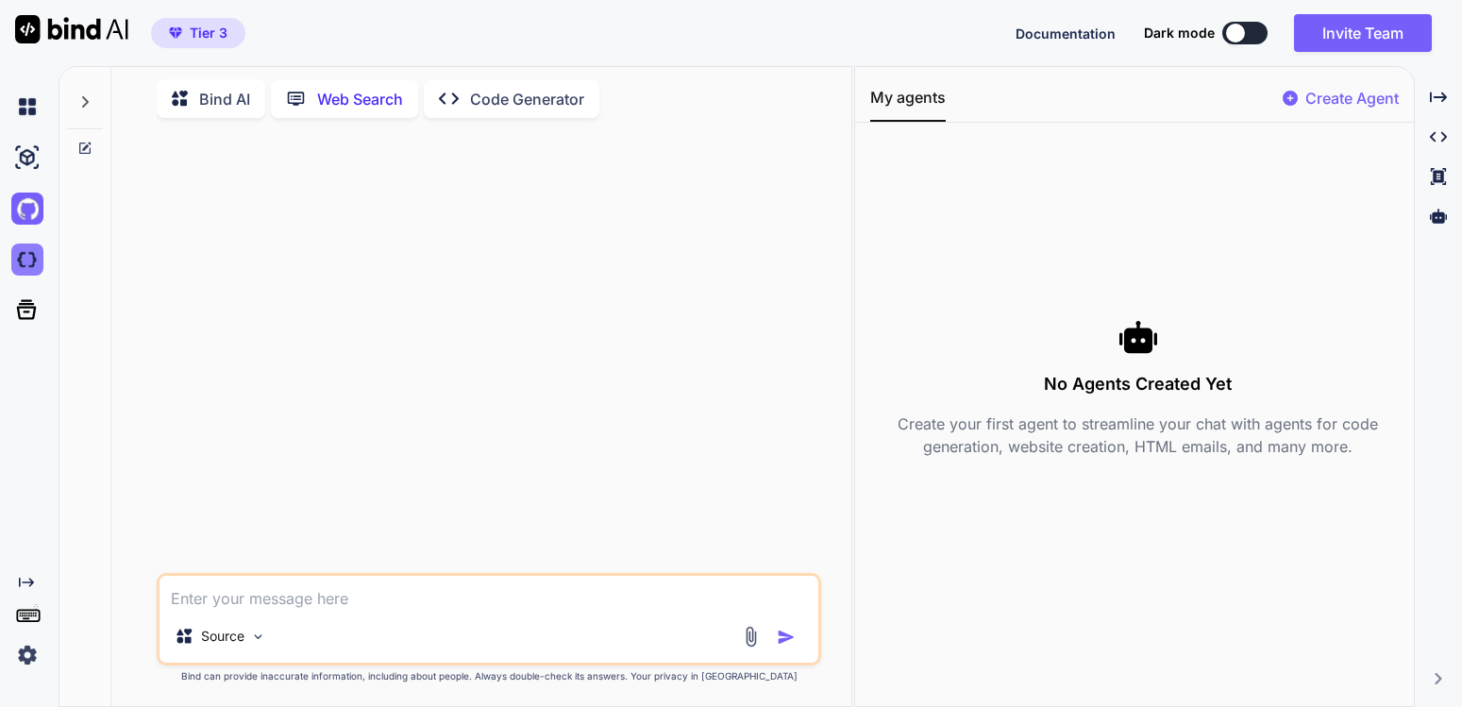
click at [30, 257] on img at bounding box center [27, 260] width 32 height 32
click at [28, 650] on img at bounding box center [27, 655] width 32 height 32
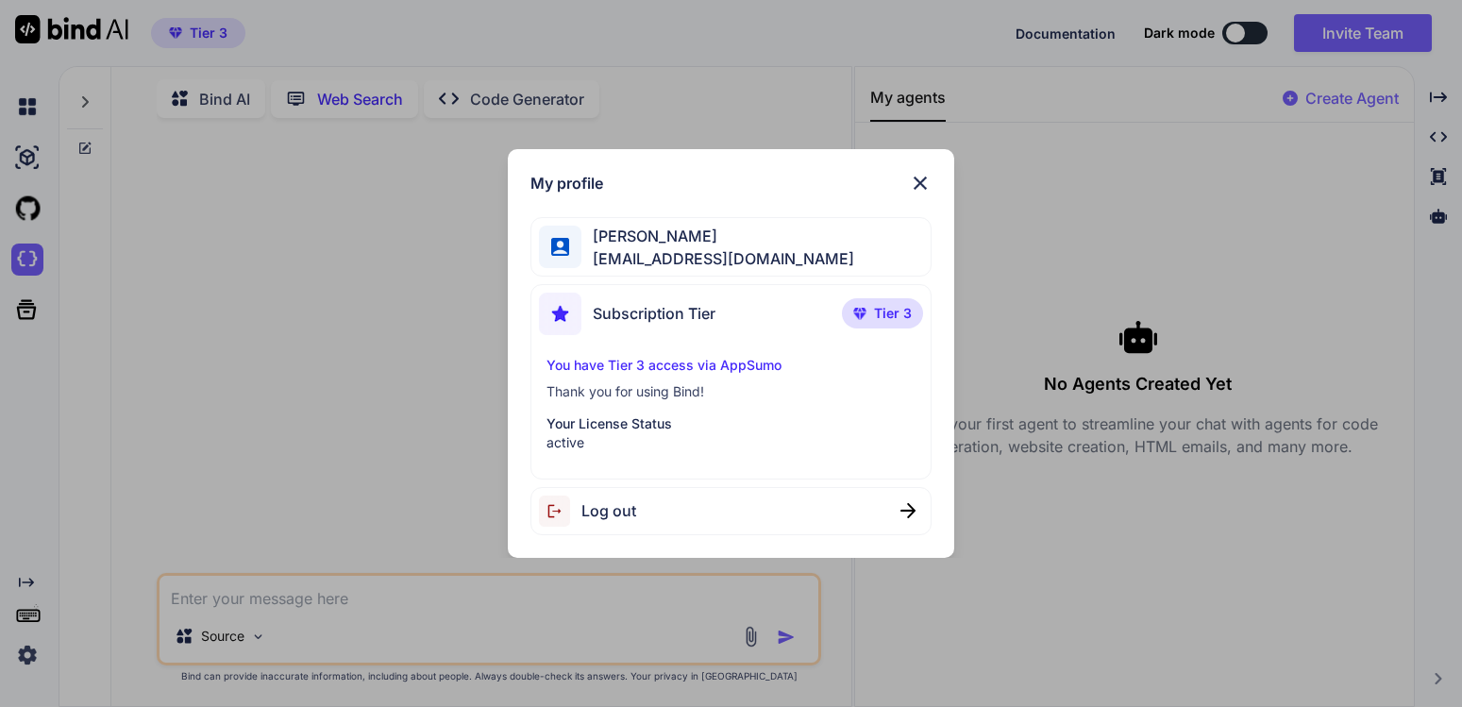
click at [598, 509] on span "Log out" at bounding box center [609, 510] width 55 height 23
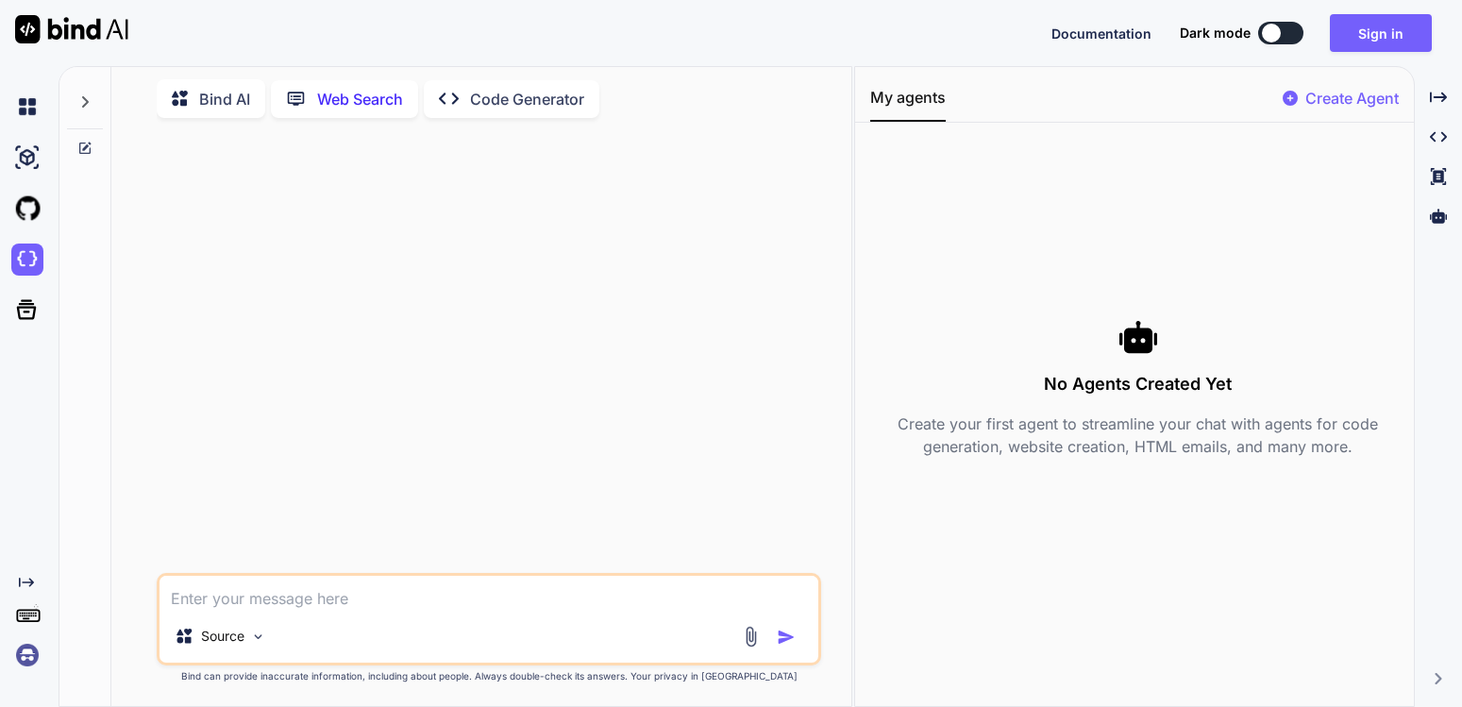
click at [49, 21] on img at bounding box center [71, 29] width 113 height 28
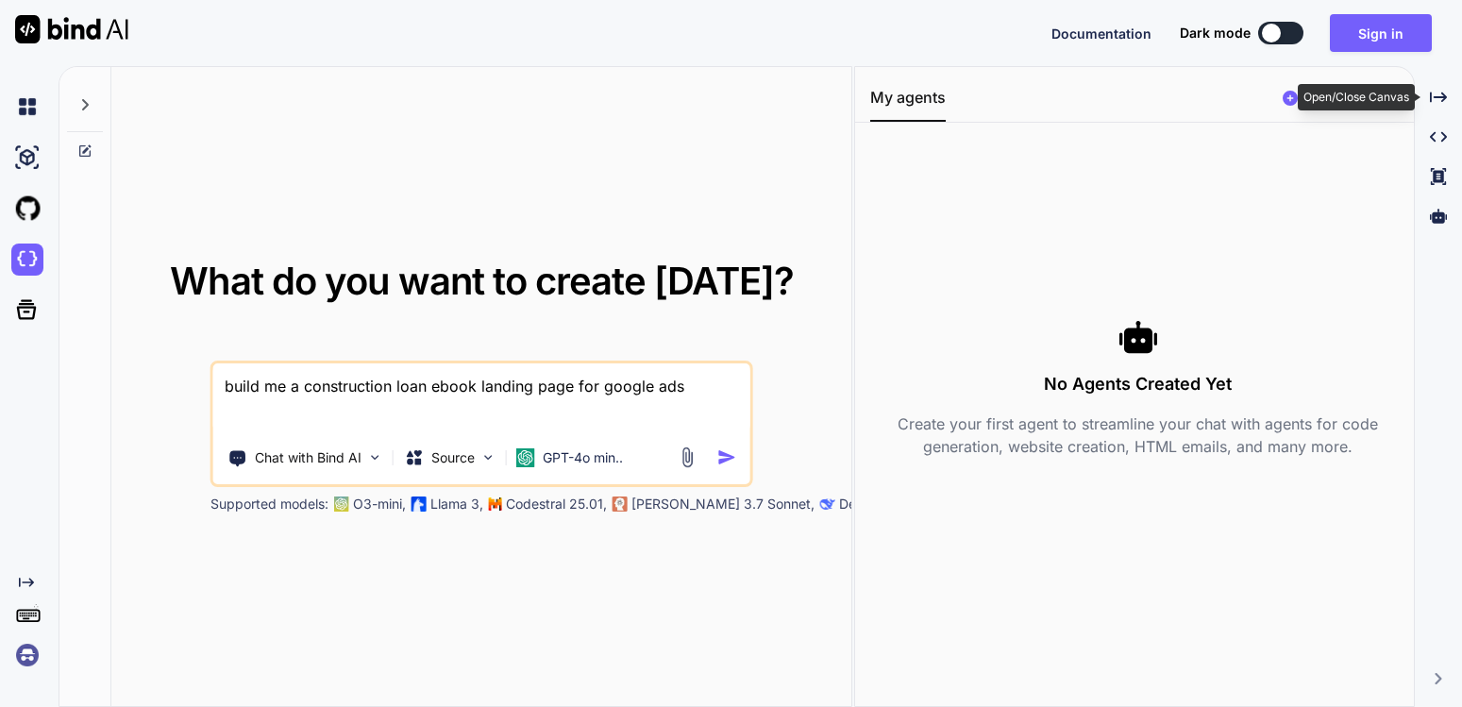
click at [1376, 95] on div "Open/Close Canvas" at bounding box center [1356, 97] width 117 height 26
click at [1437, 97] on icon at bounding box center [1438, 97] width 17 height 10
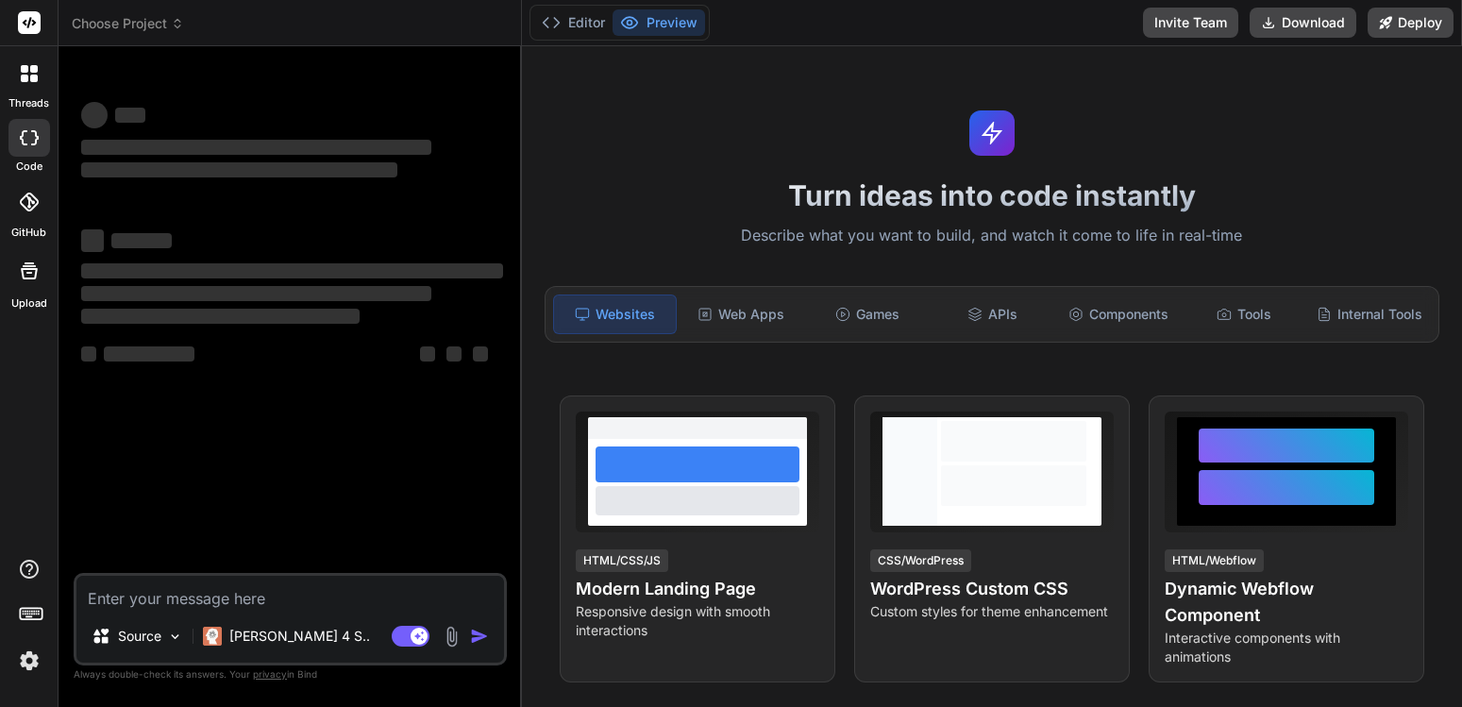
type textarea "x"
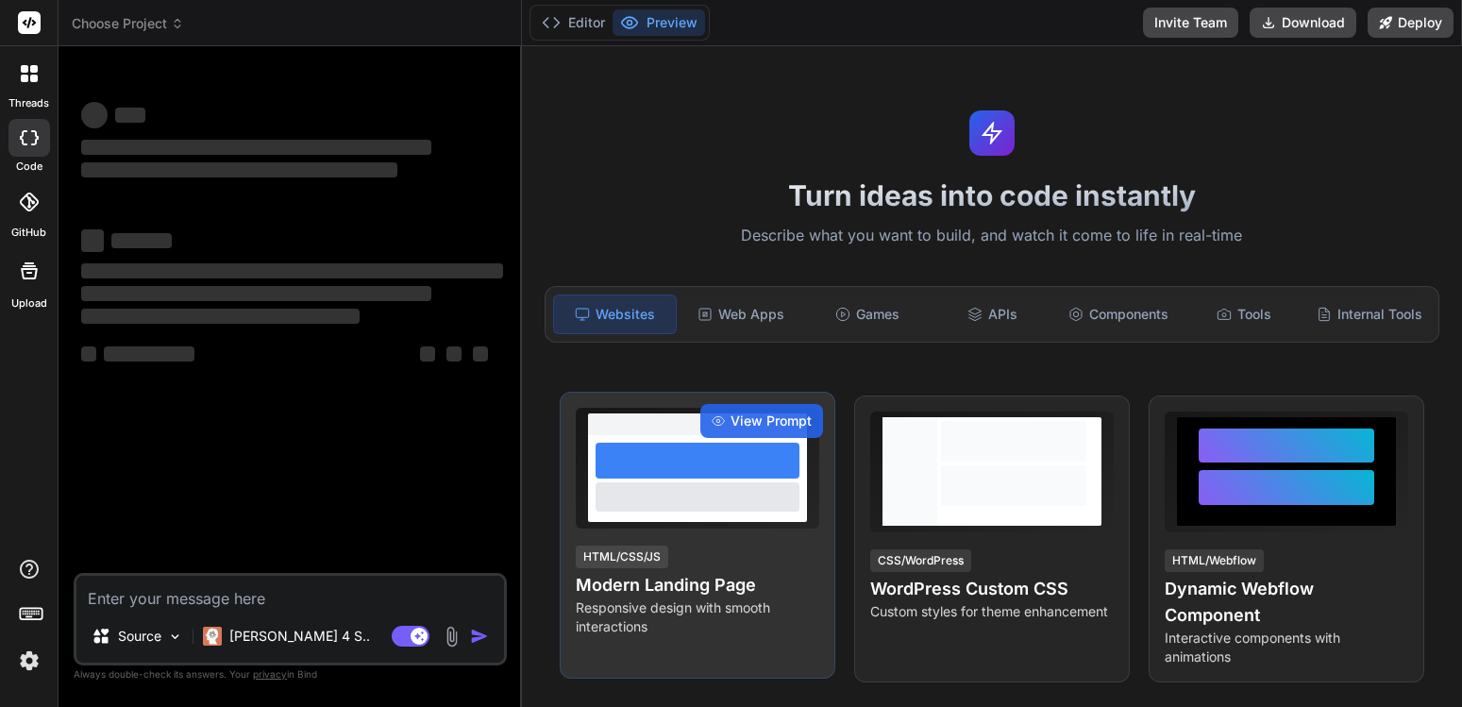
click at [679, 471] on div at bounding box center [698, 461] width 204 height 36
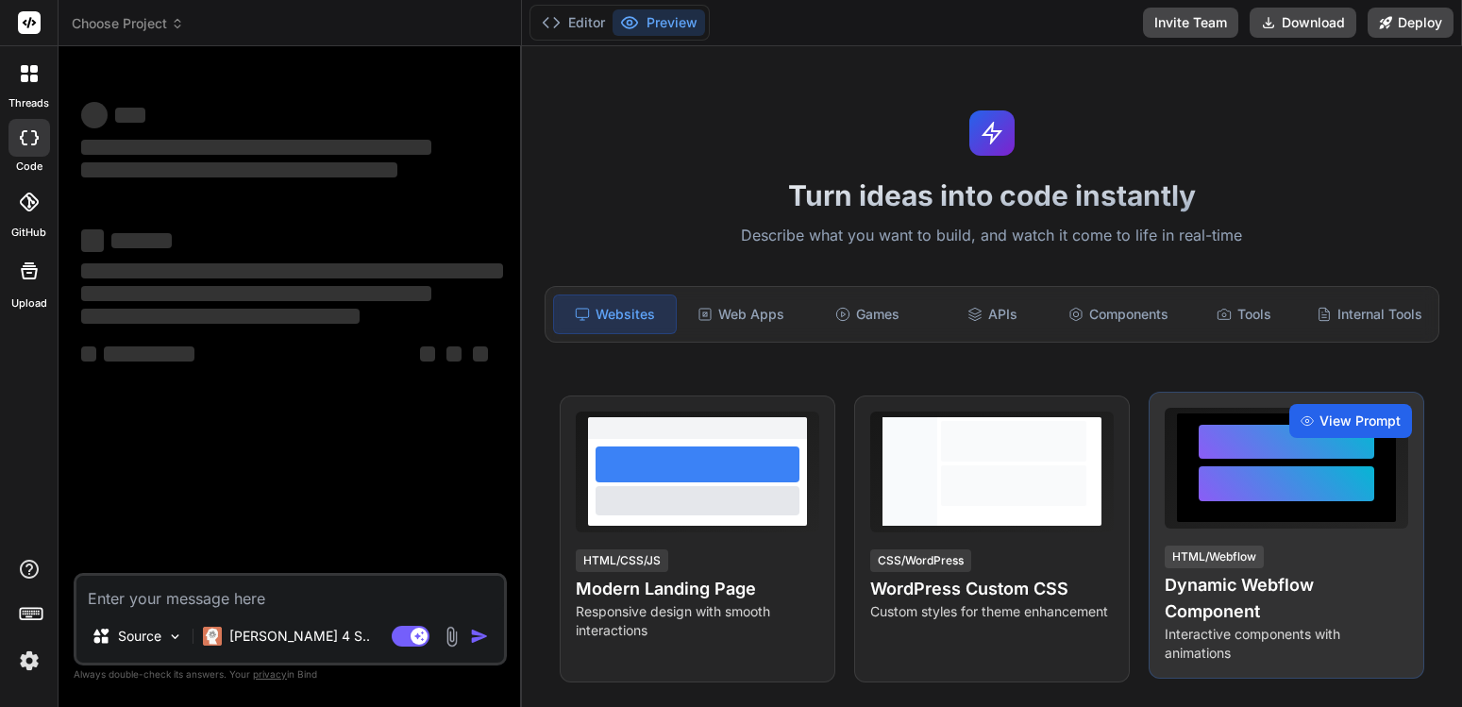
click at [1322, 417] on span "View Prompt" at bounding box center [1360, 421] width 81 height 19
